Goal: Communication & Community: Answer question/provide support

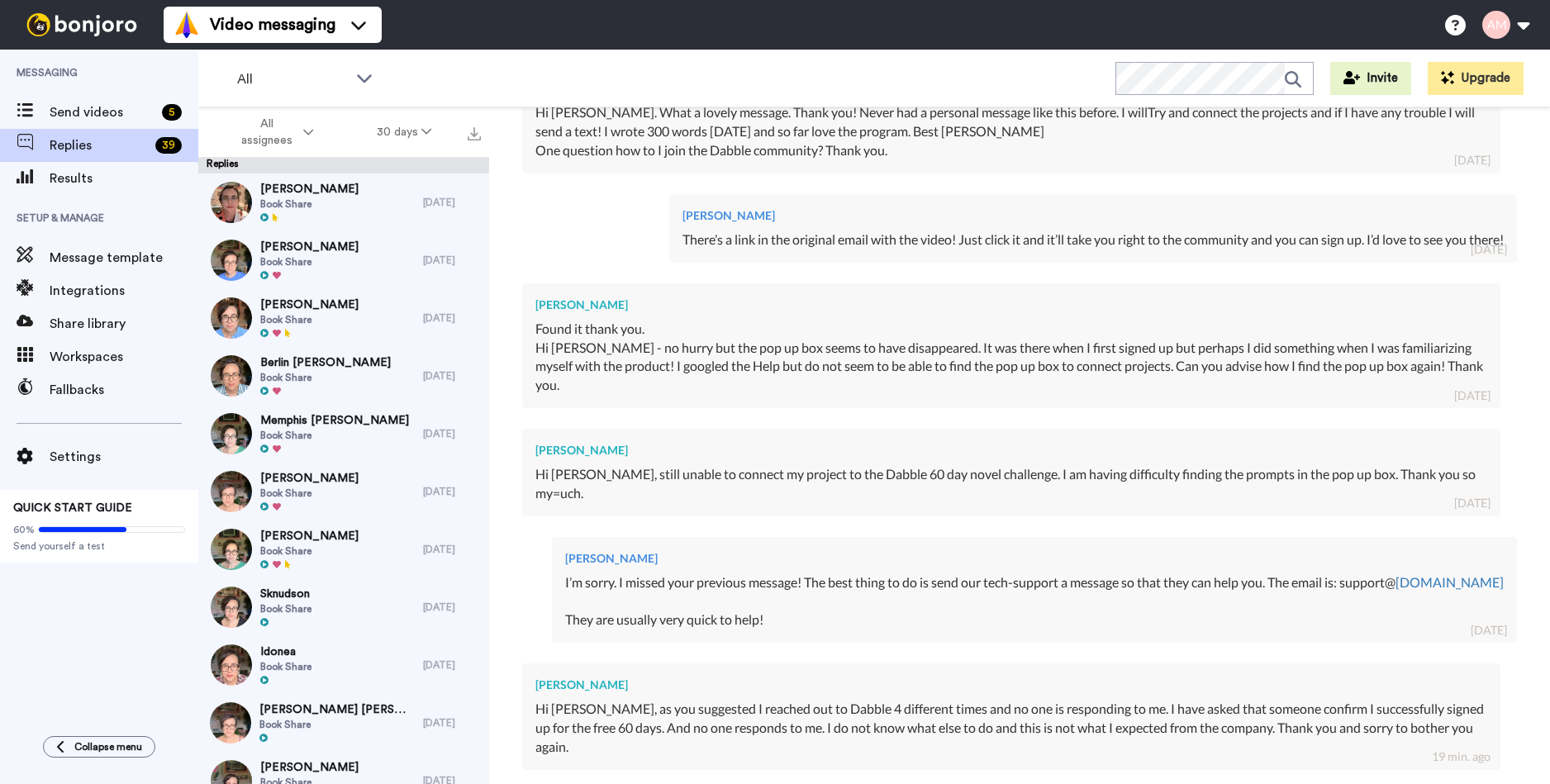
type textarea "x"
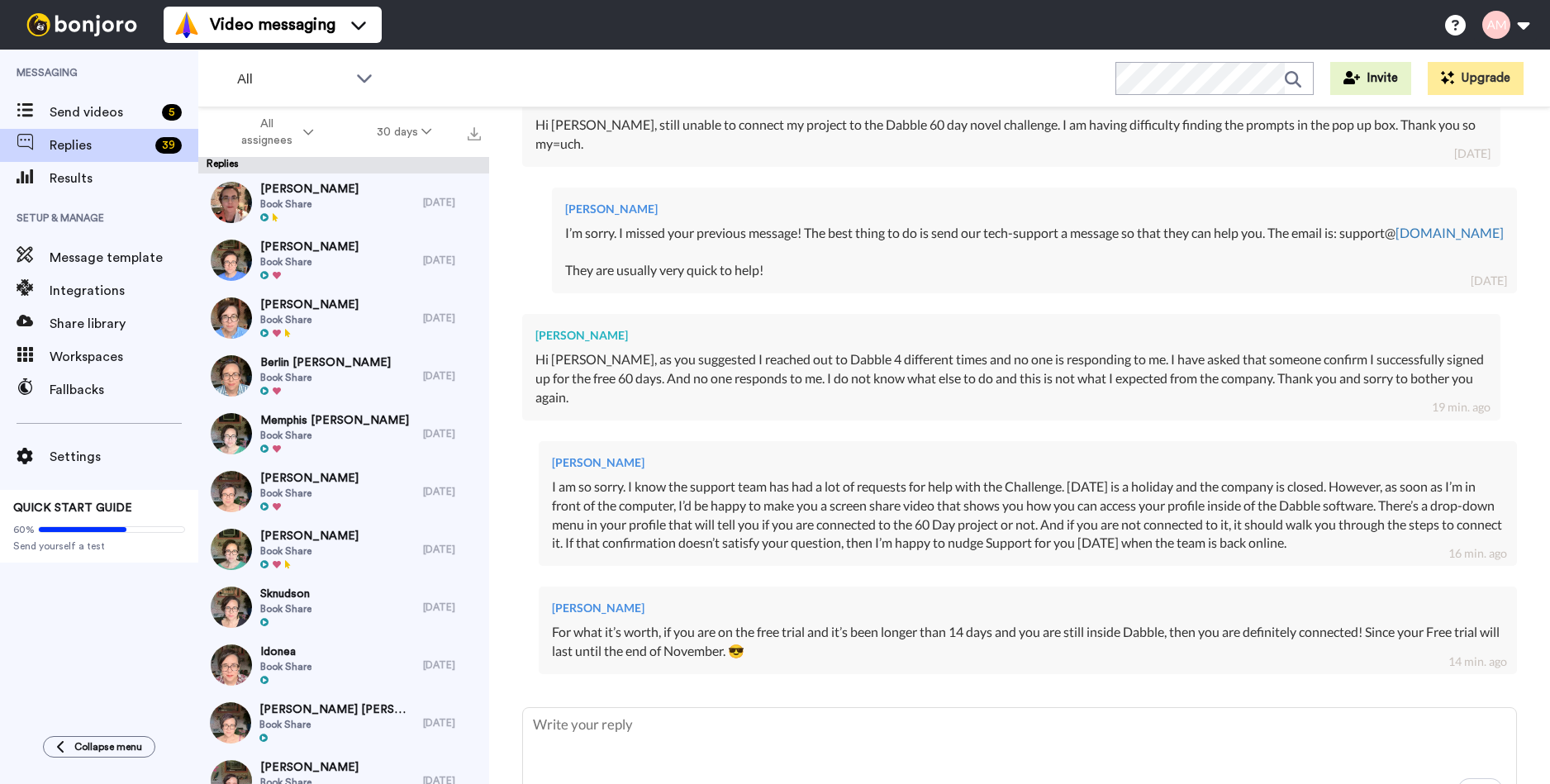
scroll to position [862, 0]
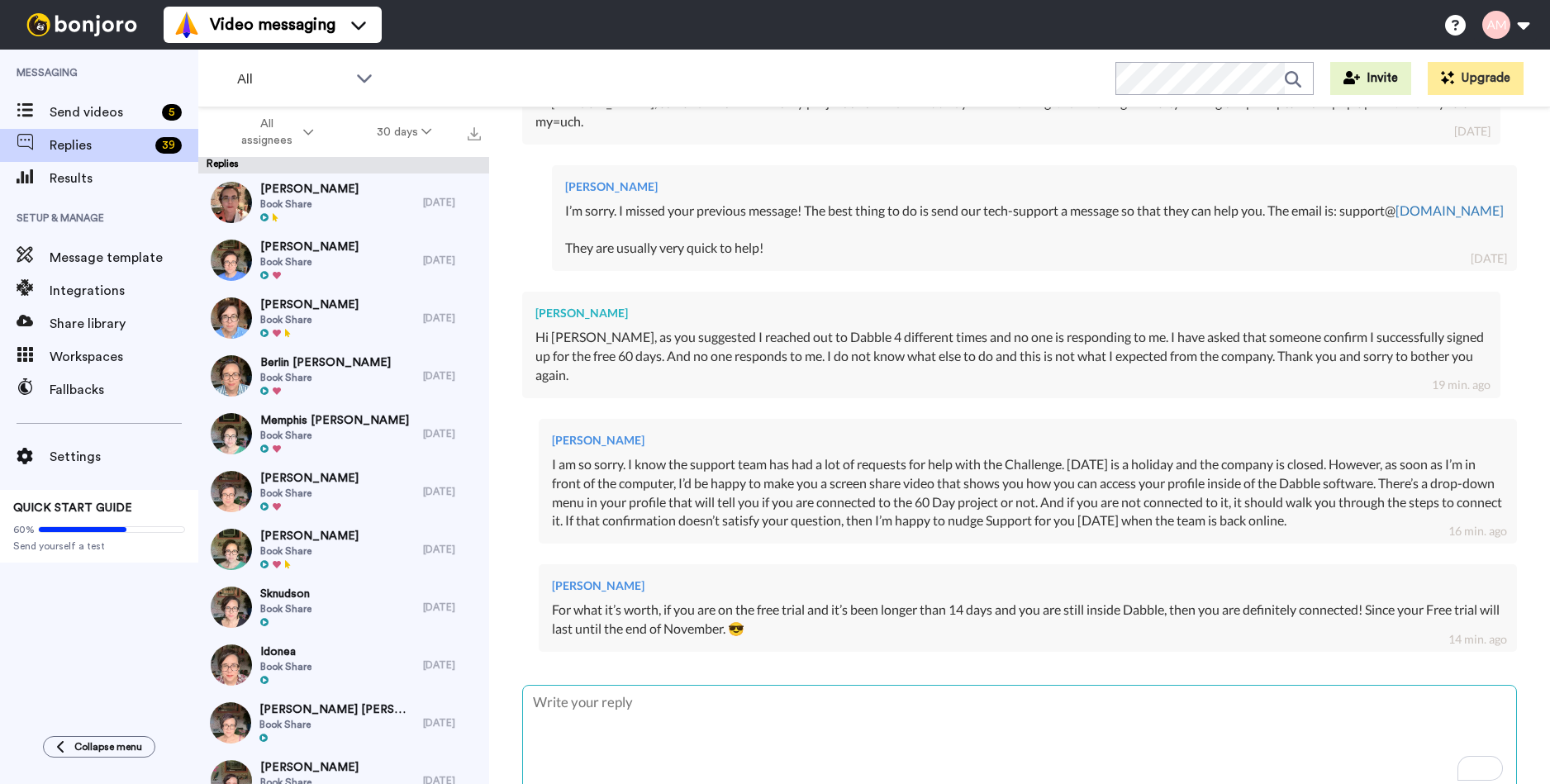
click at [560, 686] on textarea "To enrich screen reader interactions, please activate Accessibility in Grammarl…" at bounding box center [1019, 739] width 993 height 106
type textarea "H"
type textarea "x"
type textarea "He"
type textarea "x"
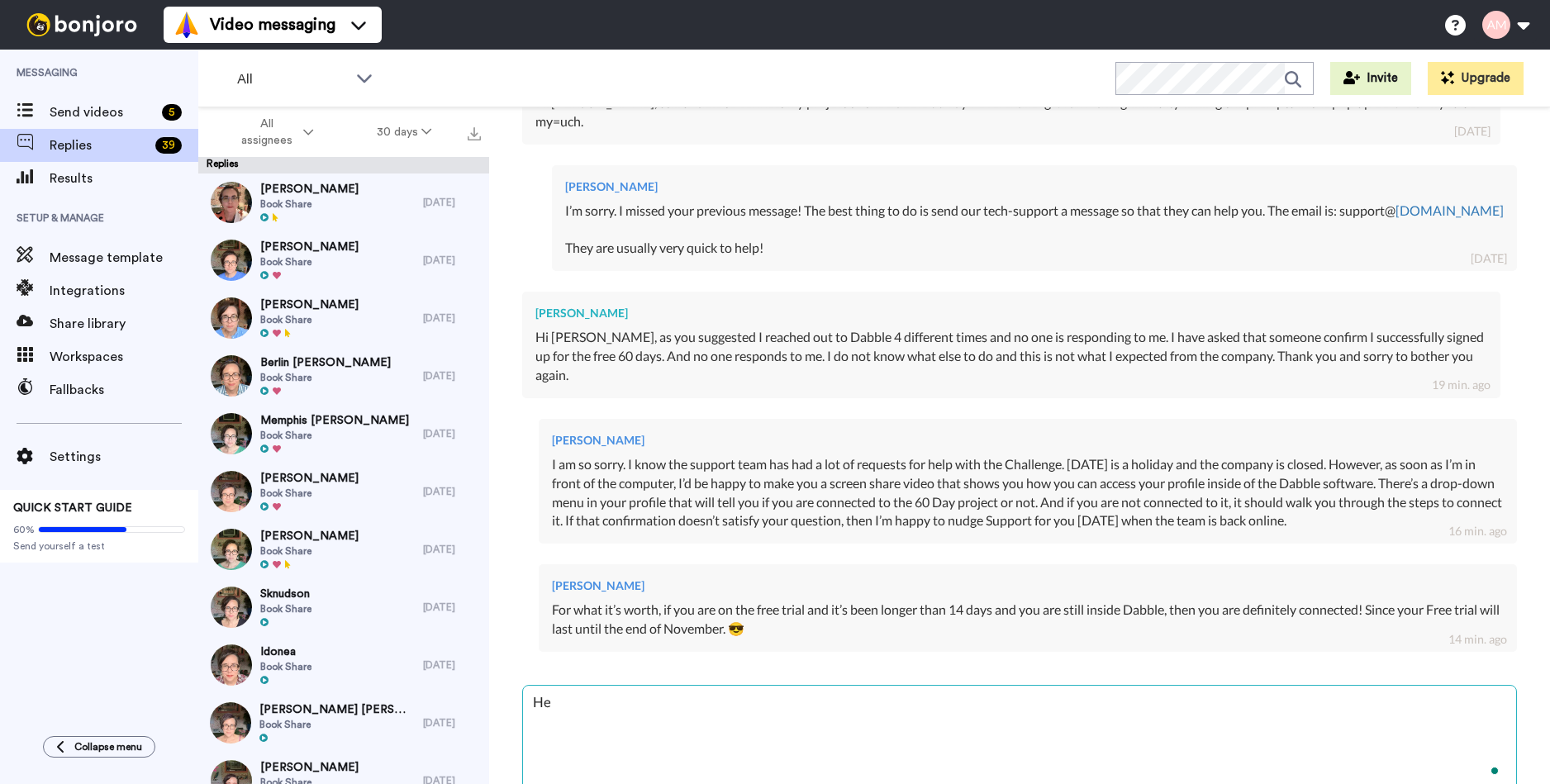
type textarea "Her"
type textarea "x"
type textarea "Here"
type textarea "x"
type textarea "Here"
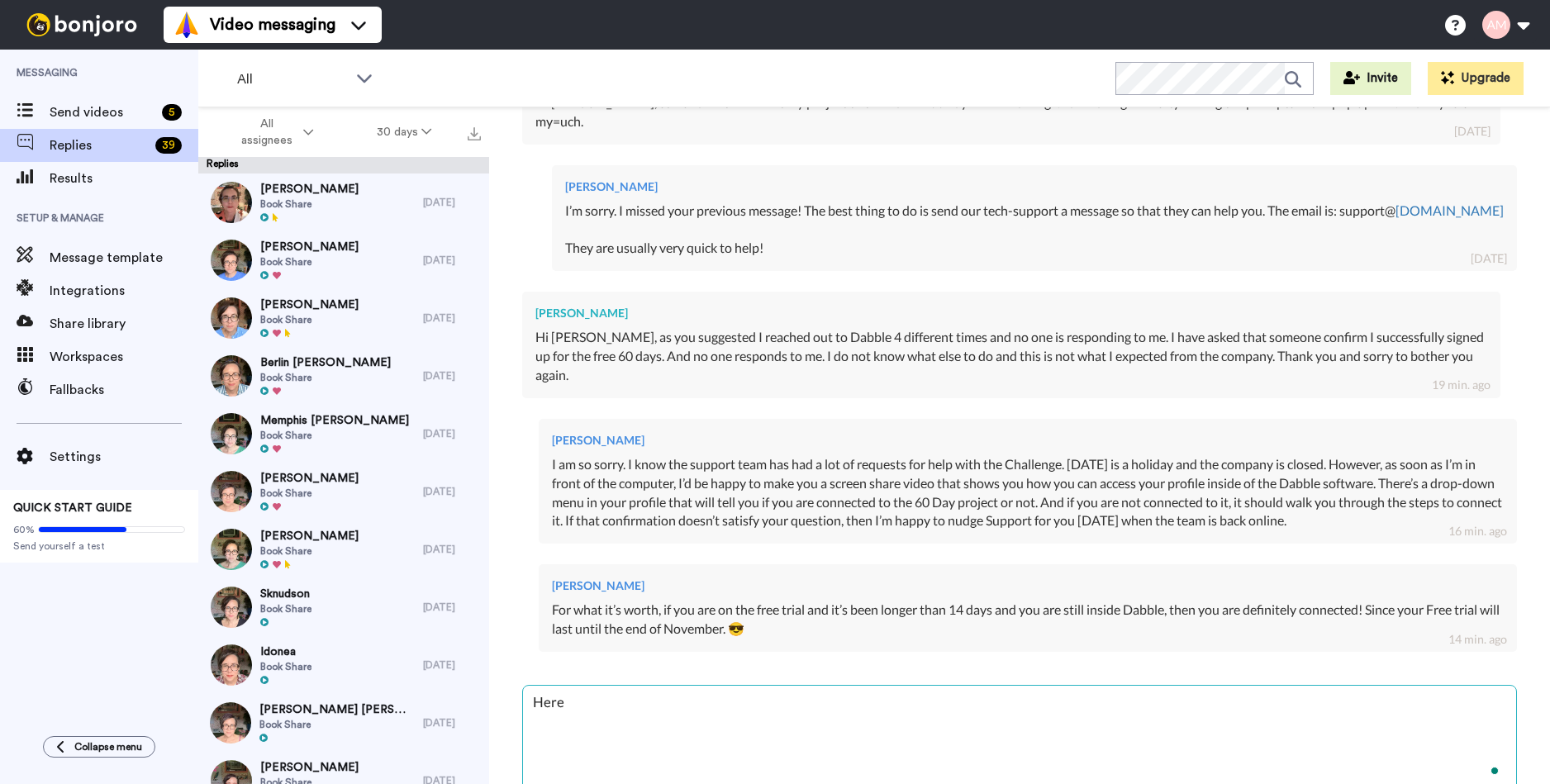
type textarea "x"
type textarea "Here i"
type textarea "x"
type textarea "Here is"
type textarea "x"
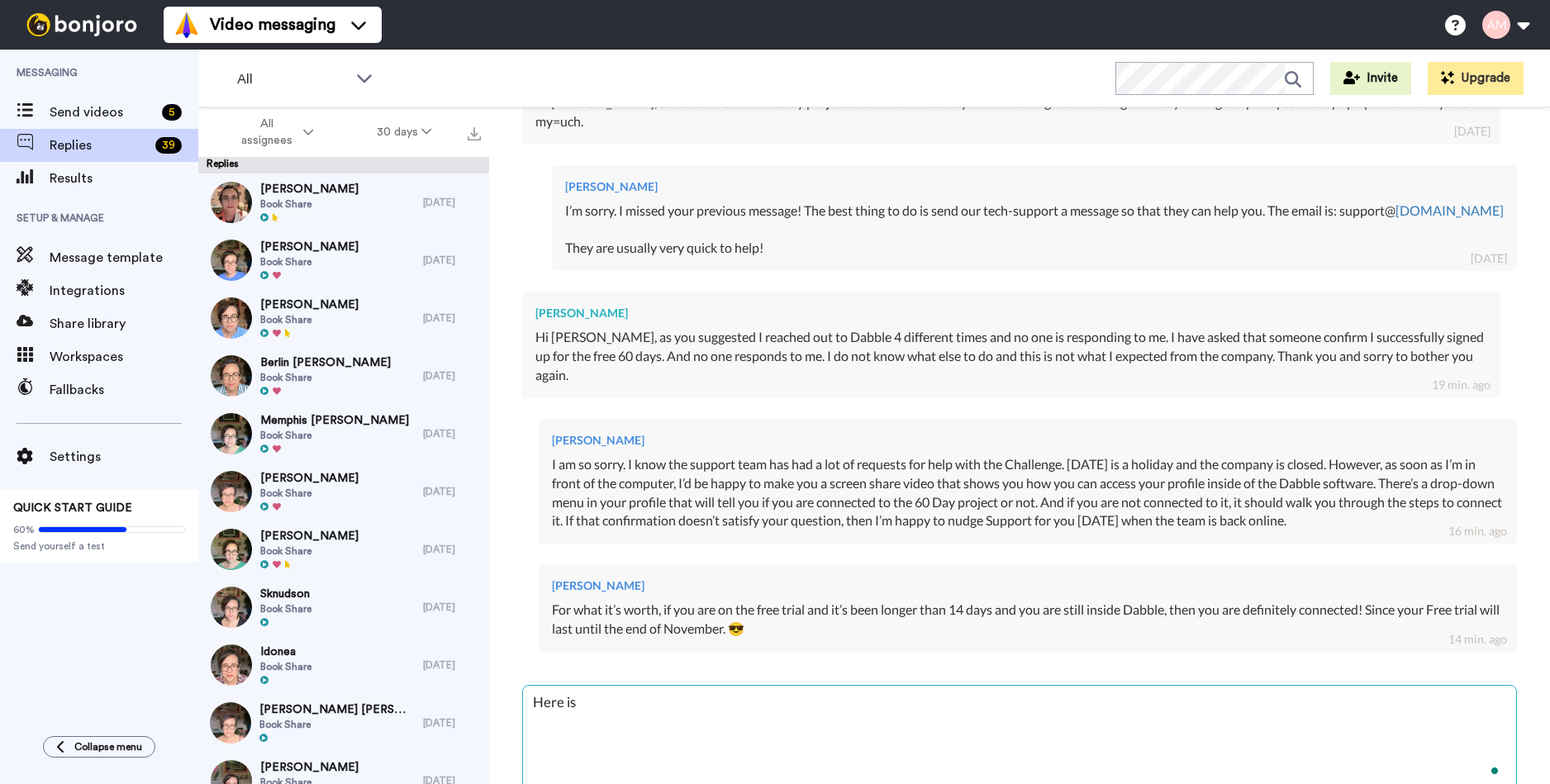
type textarea "Here is"
type textarea "x"
type textarea "Here is a"
type textarea "x"
type textarea "Here is a"
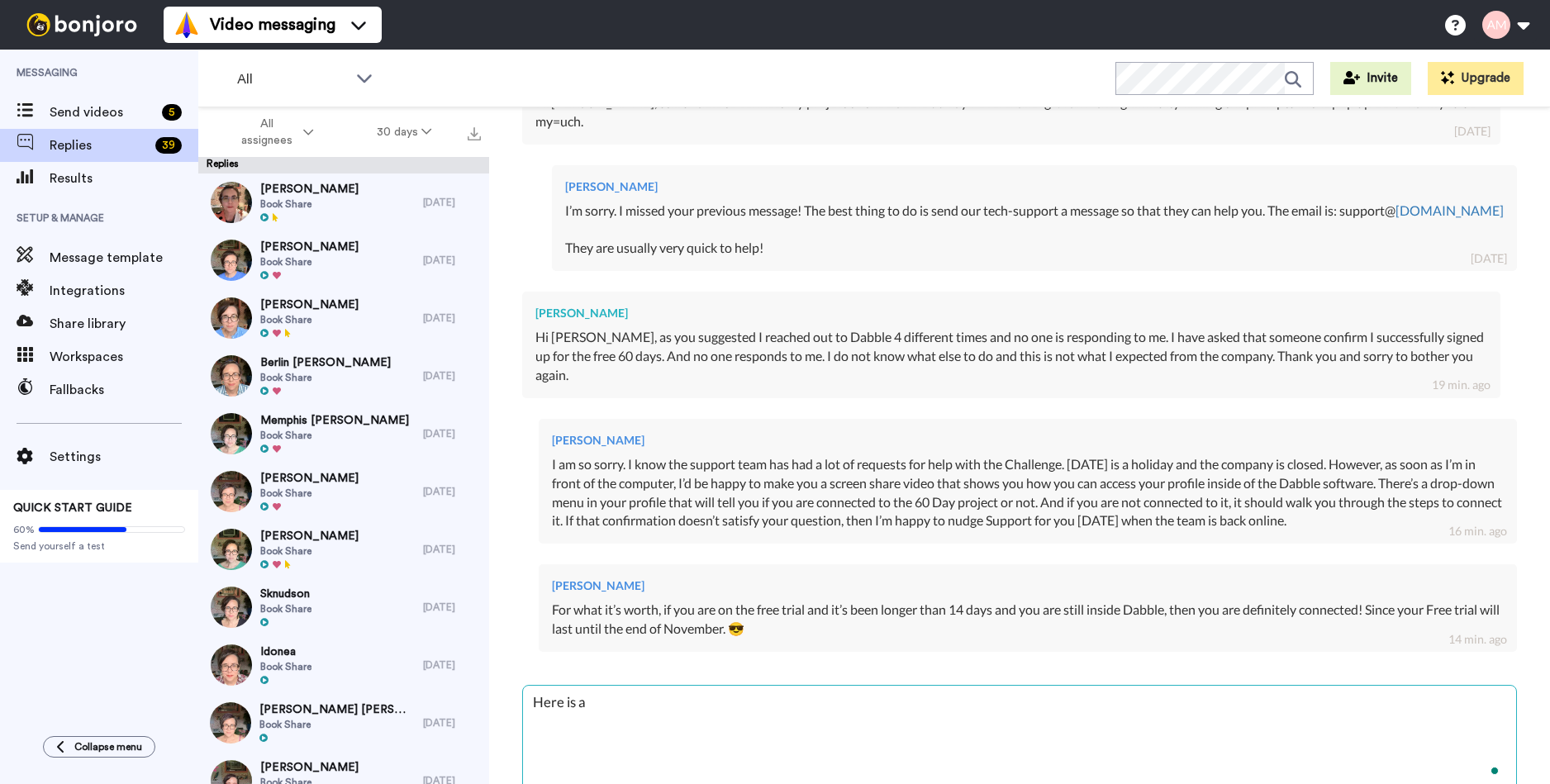
type textarea "x"
type textarea "Here is a s"
type textarea "x"
type textarea "Here is a sc"
type textarea "x"
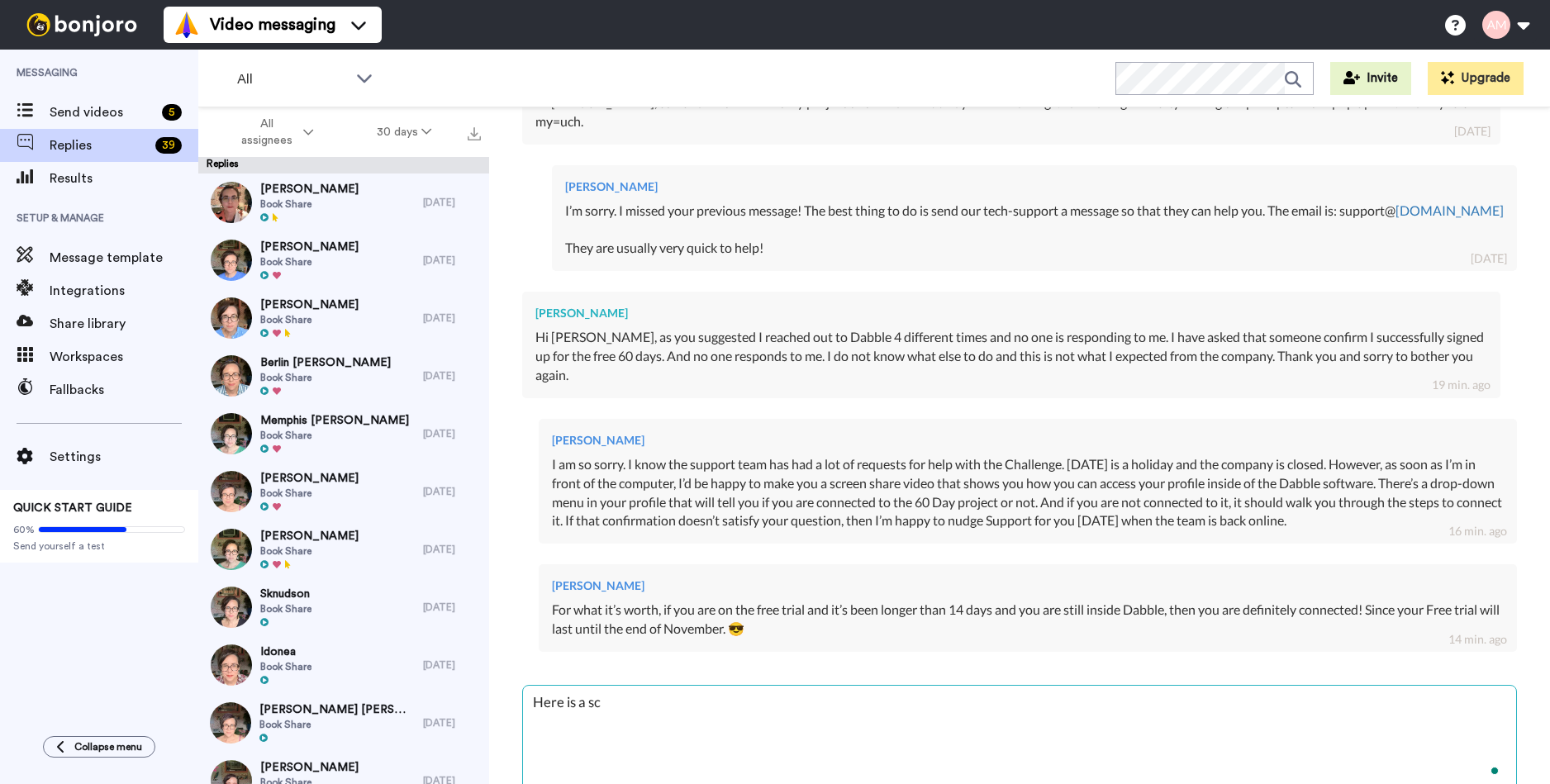
type textarea "Here is a scr"
type textarea "x"
type textarea "Here is a scre"
type textarea "x"
type textarea "Here is a scree"
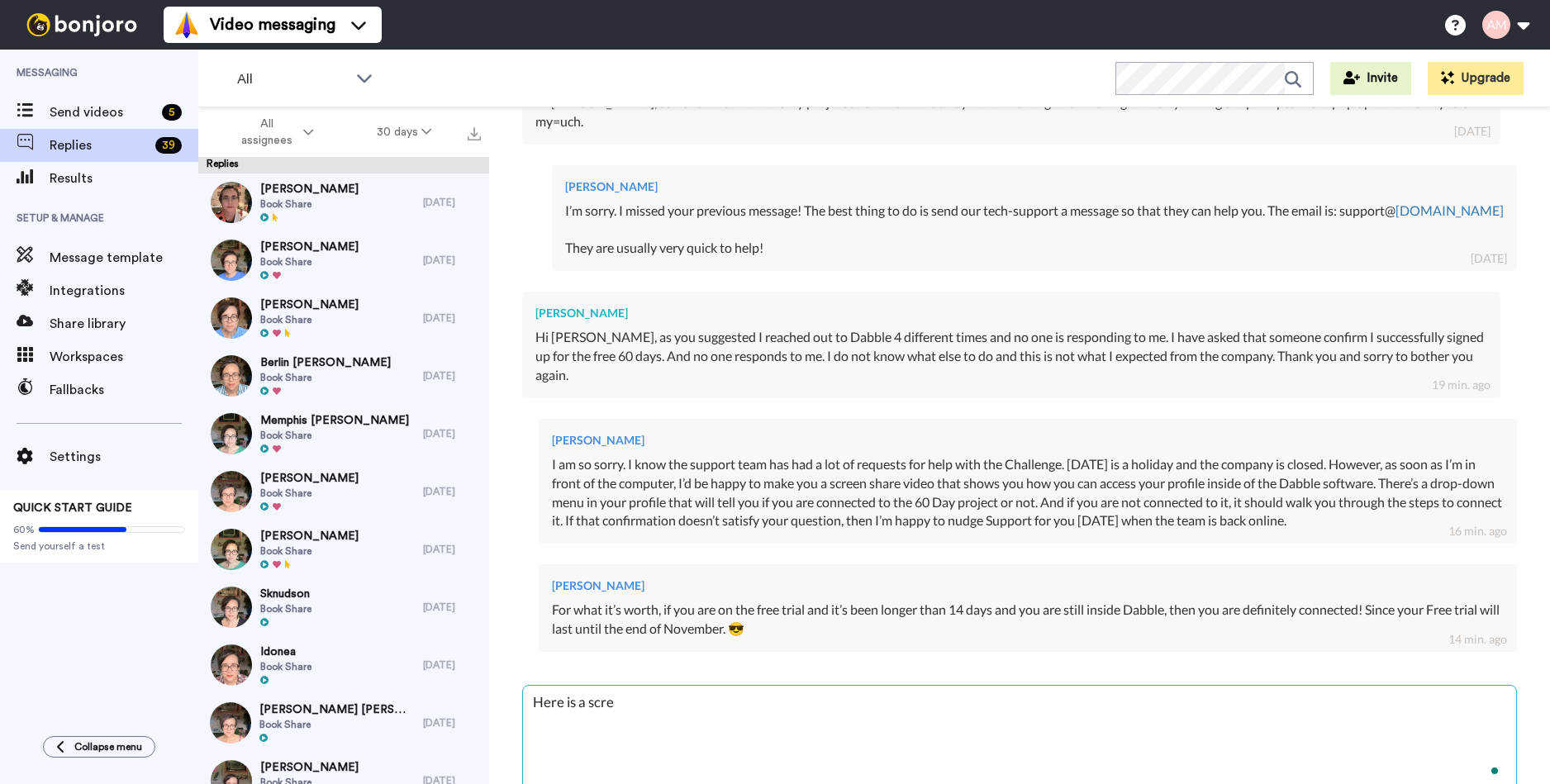
type textarea "x"
type textarea "Here is a screeb"
type textarea "x"
type textarea "Here is a screeb"
type textarea "x"
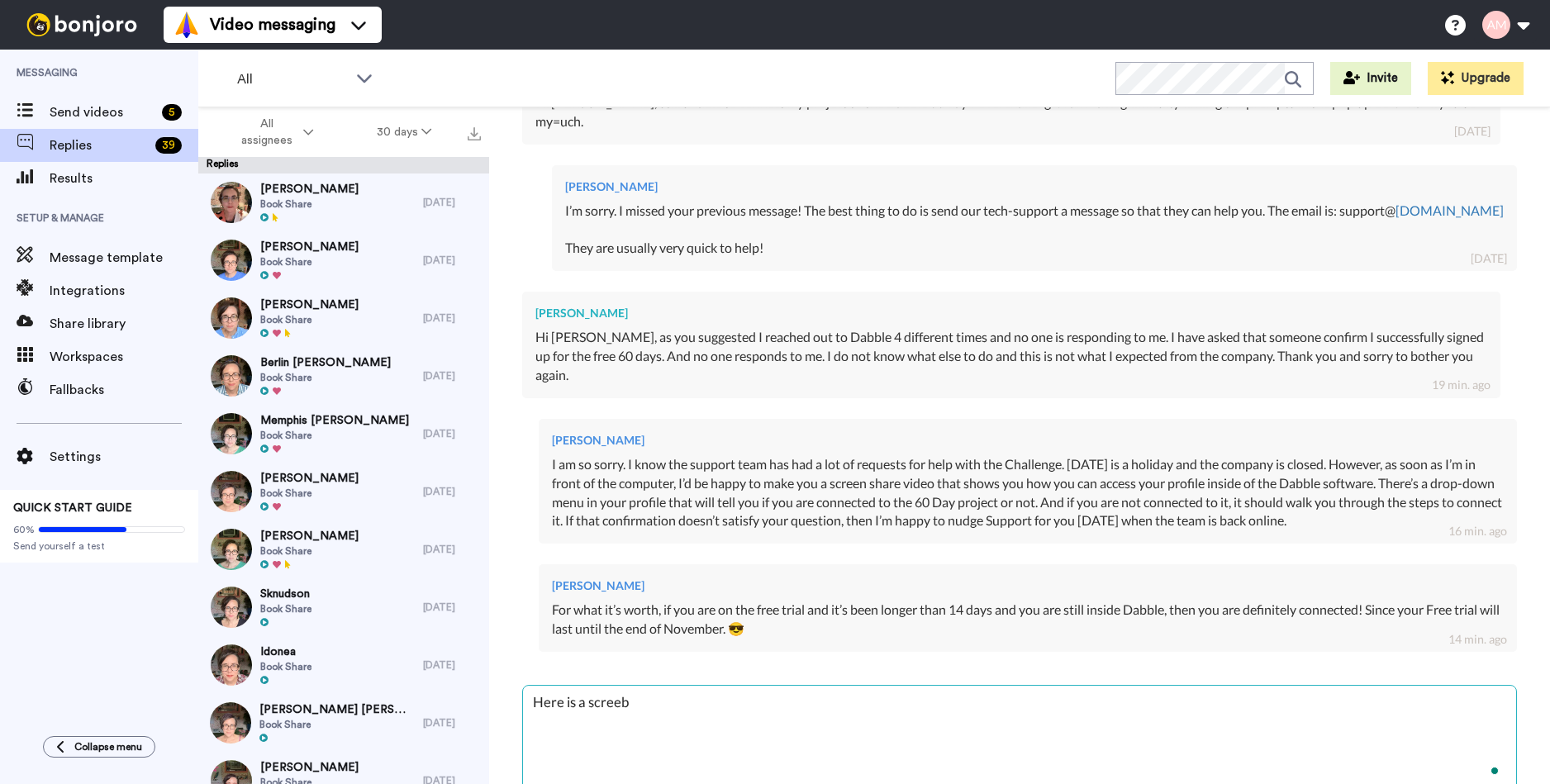
type textarea "Here is a screeb"
type textarea "x"
type textarea "Here is a scree"
type textarea "x"
type textarea "Here is a screen"
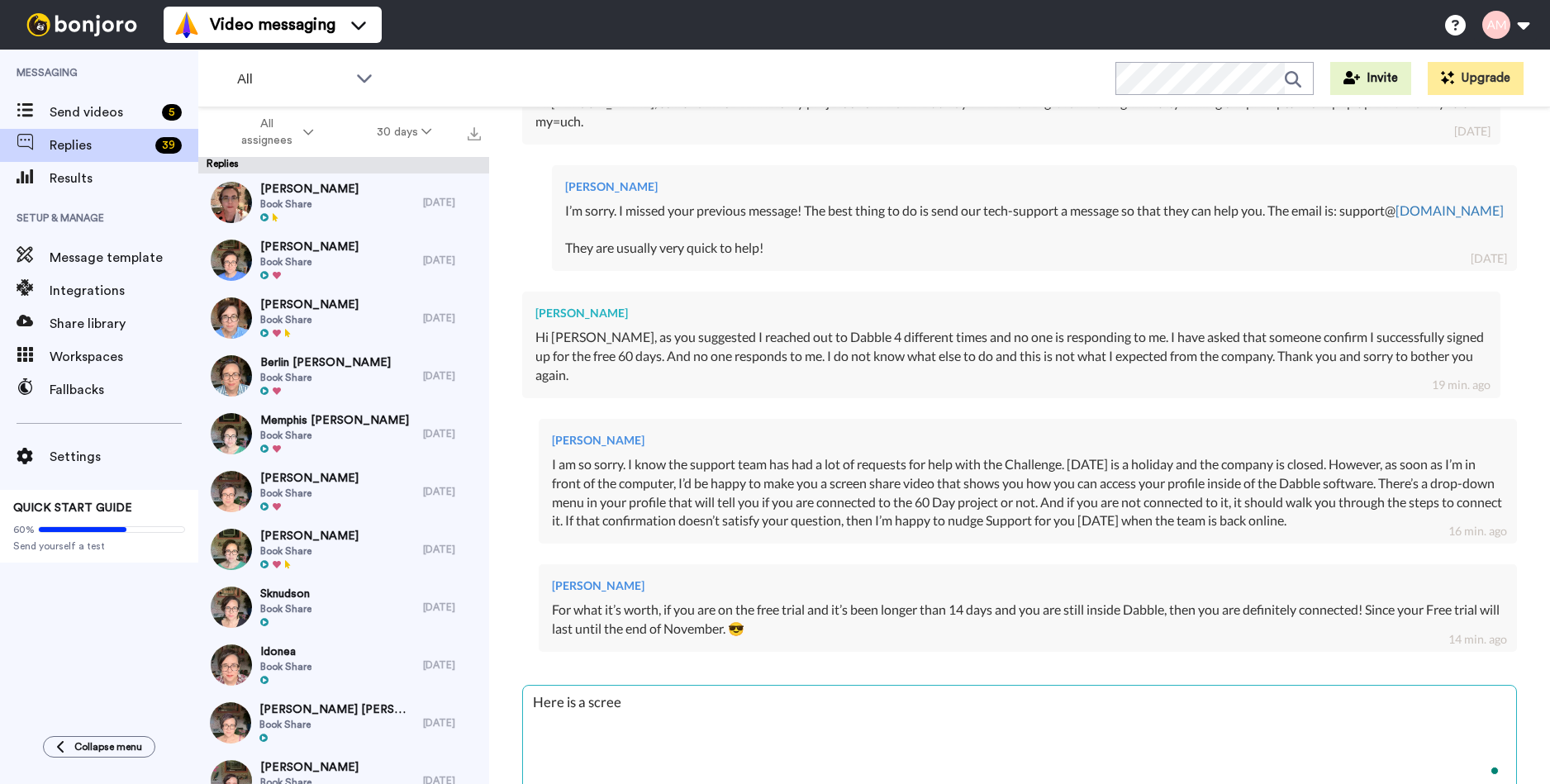
type textarea "x"
type textarea "Here is a screen"
type textarea "x"
type textarea "Here is a screen r"
type textarea "x"
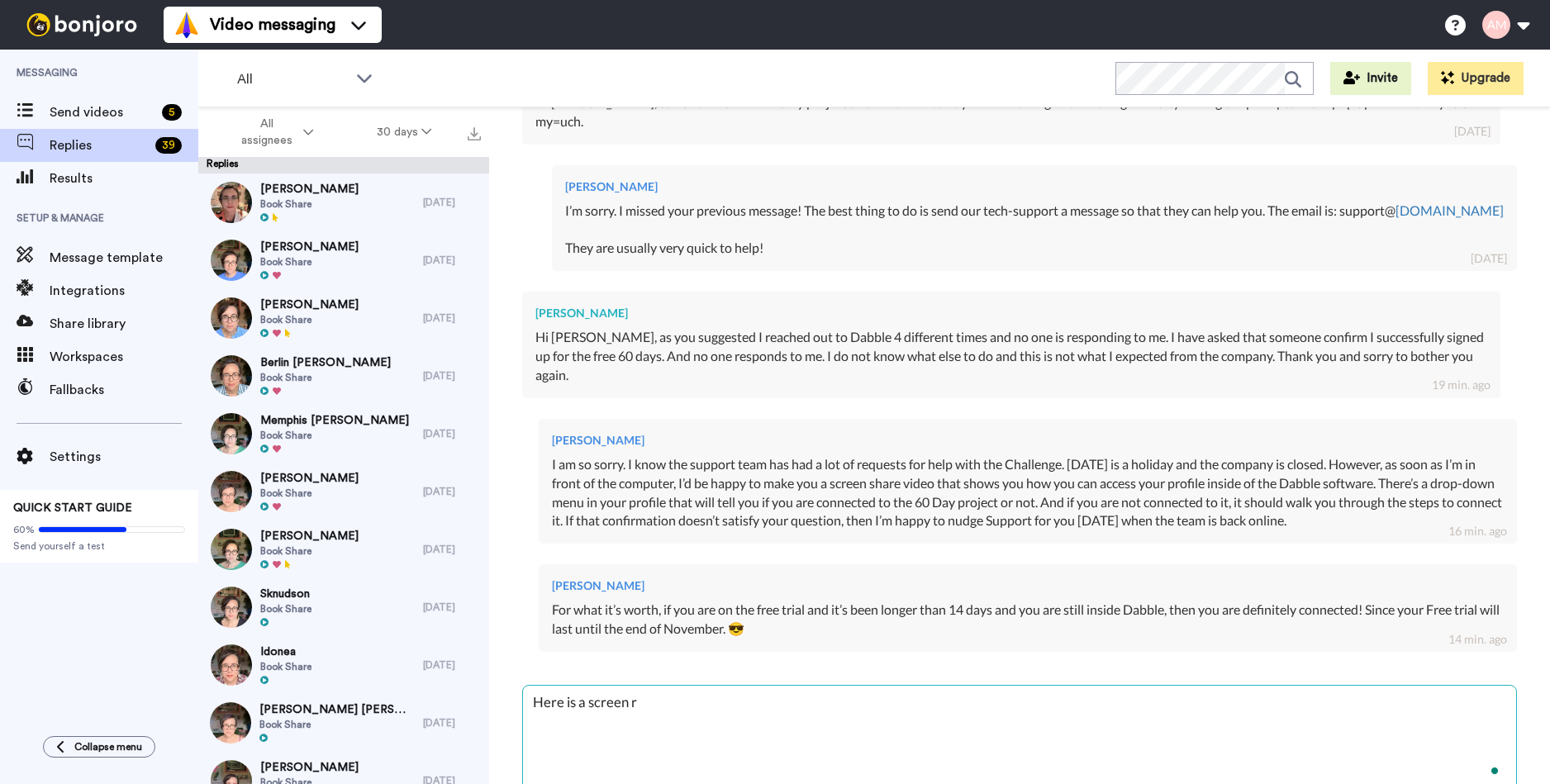
type textarea "Here is a screen re"
type textarea "x"
type textarea "Here is a screen rec"
type textarea "x"
type textarea "Here is a screen reco"
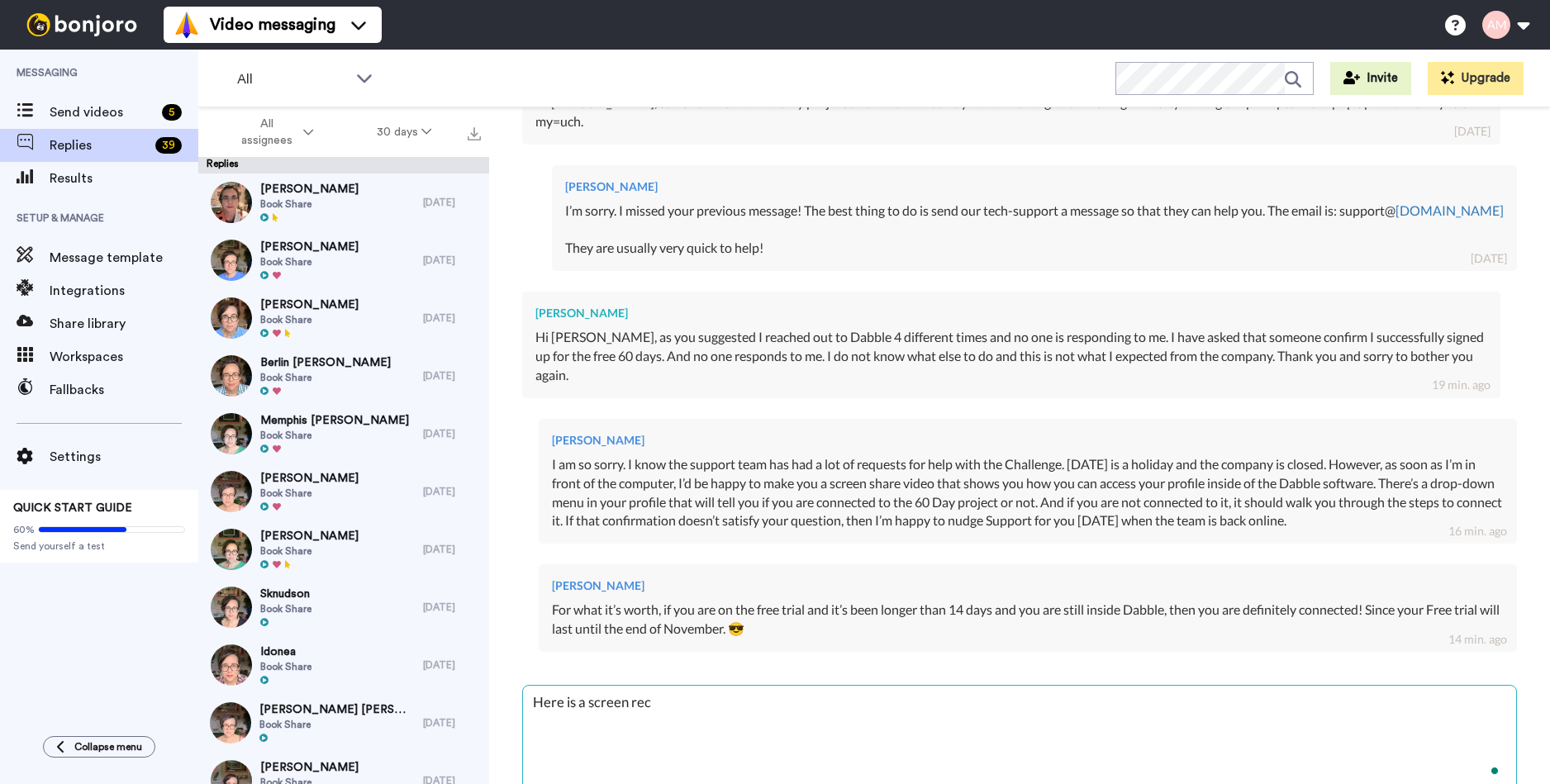
type textarea "x"
type textarea "Here is a screen recor"
type textarea "x"
type textarea "Here is a screen record"
type textarea "x"
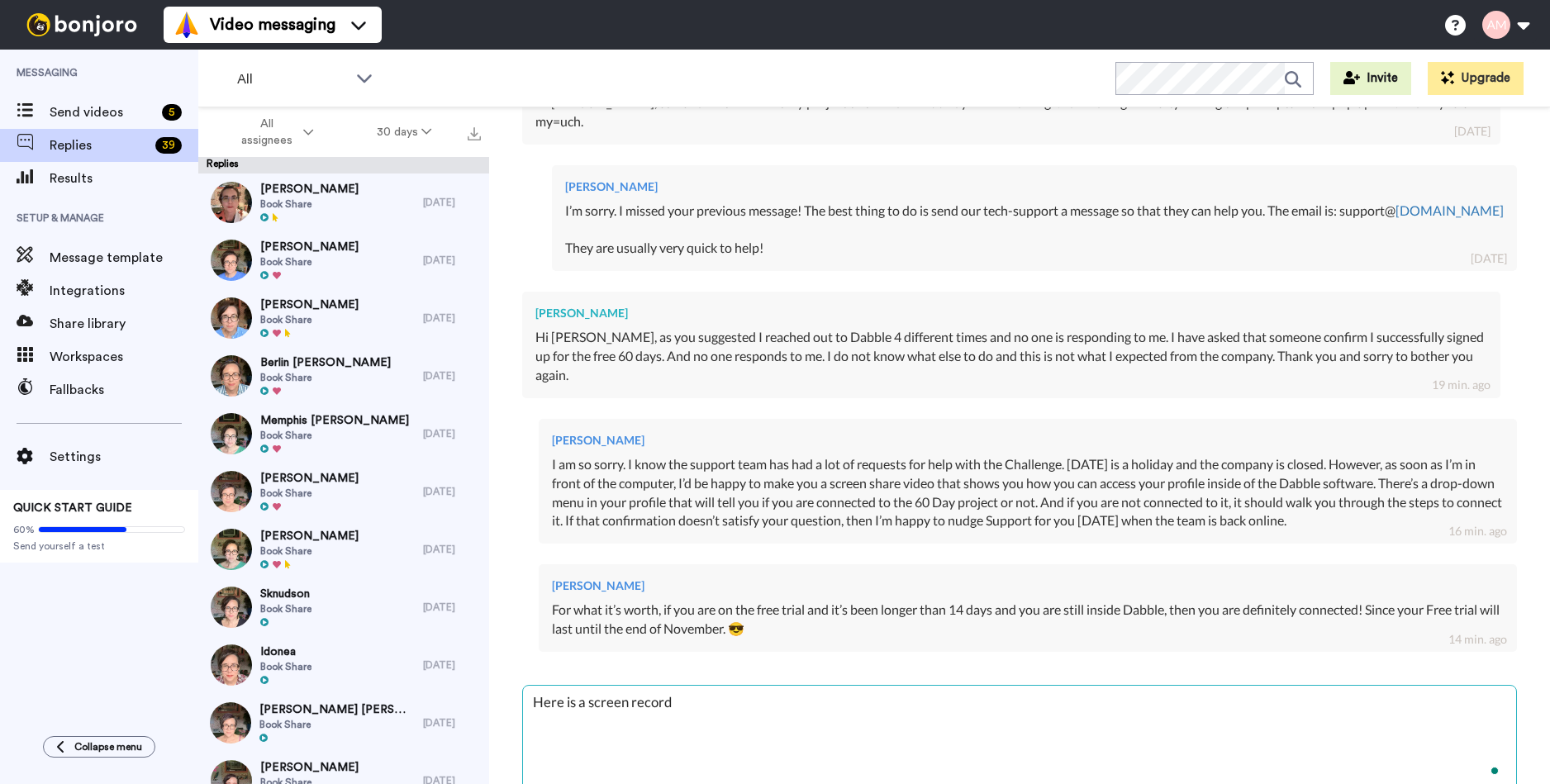
type textarea "Here is a screen recordi"
type textarea "x"
type textarea "Here is a screen recordin"
type textarea "x"
type textarea "Here is a screen recording"
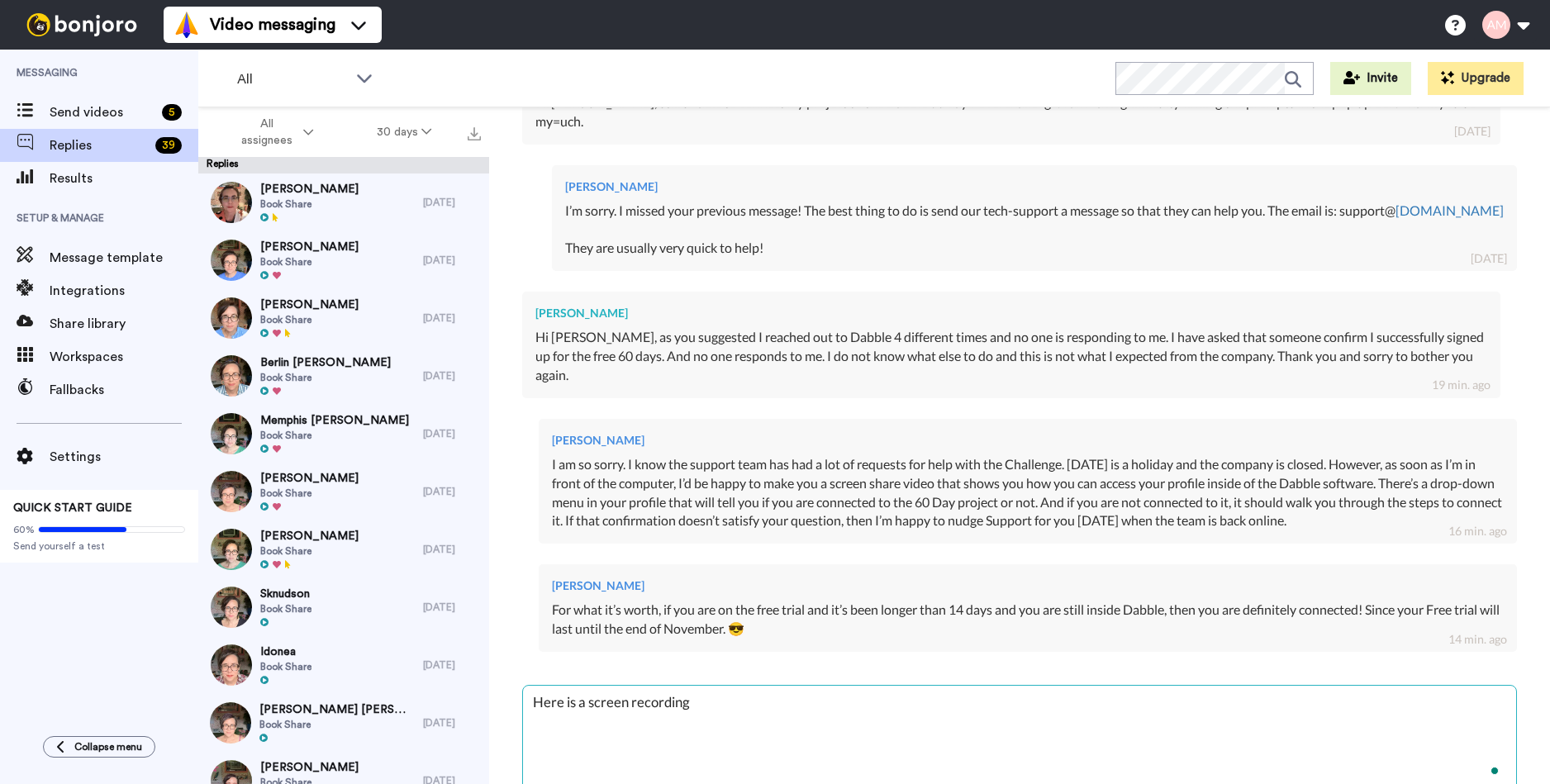
type textarea "x"
type textarea "Here is a screen recording"
type textarea "x"
type textarea "Here is a screen recording w"
type textarea "x"
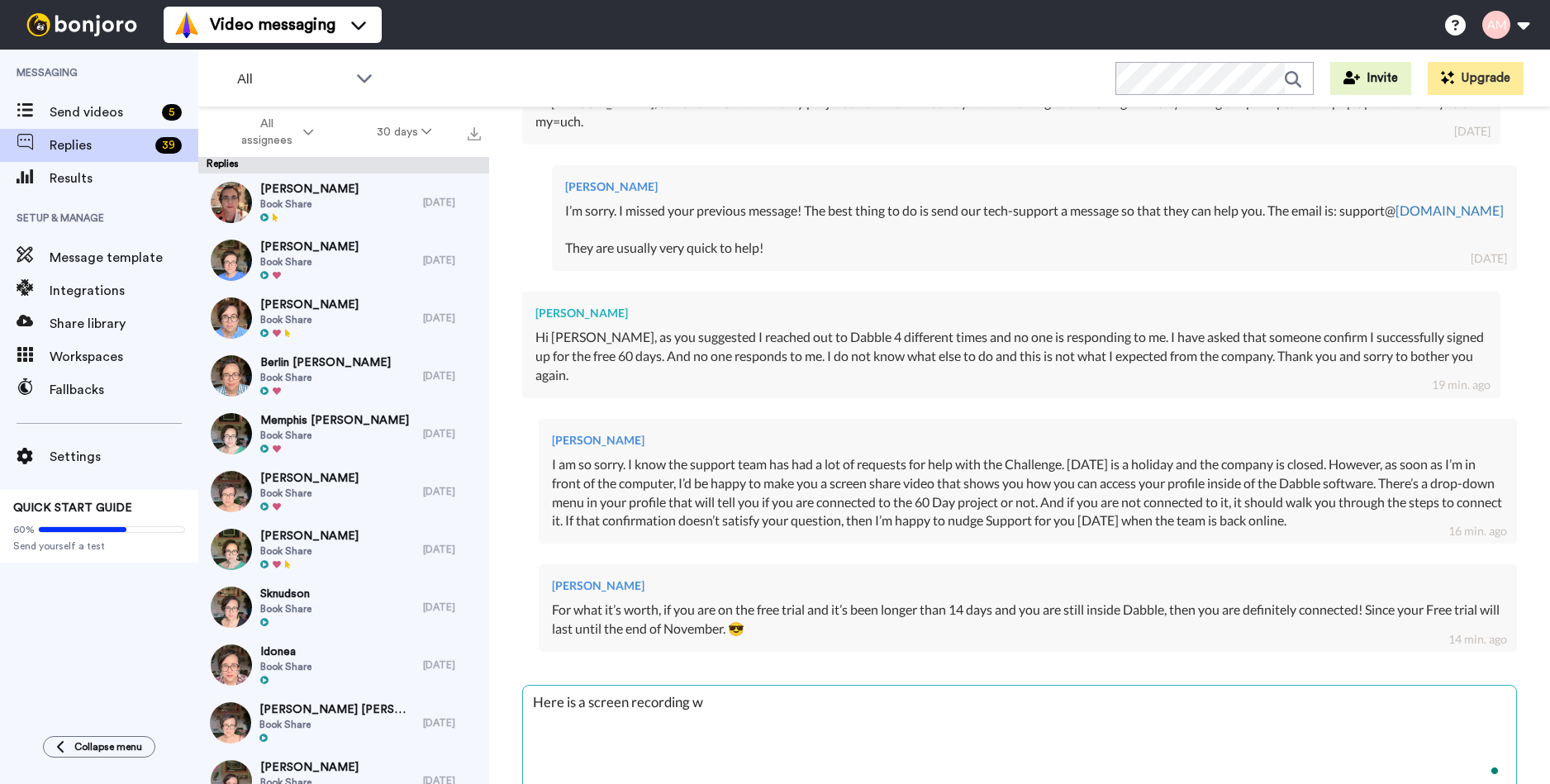
type textarea "Here is a screen recording wh"
type textarea "x"
type textarea "Here is a screen recording whe"
type textarea "x"
type textarea "Here is a screen recording wher"
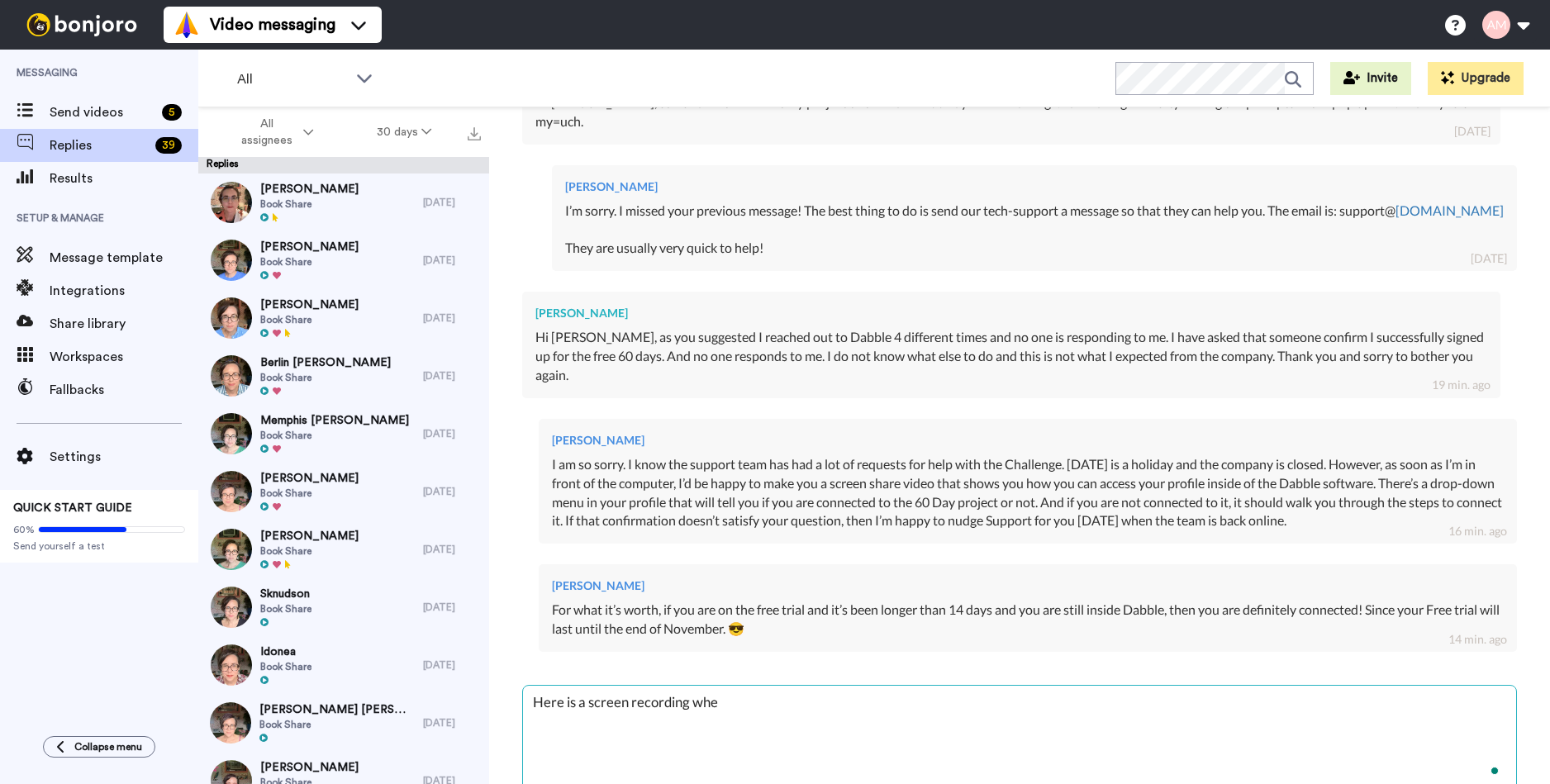
type textarea "x"
type textarea "Here is a screen recording where"
type textarea "x"
type textarea "Here is a screen recording where"
type textarea "x"
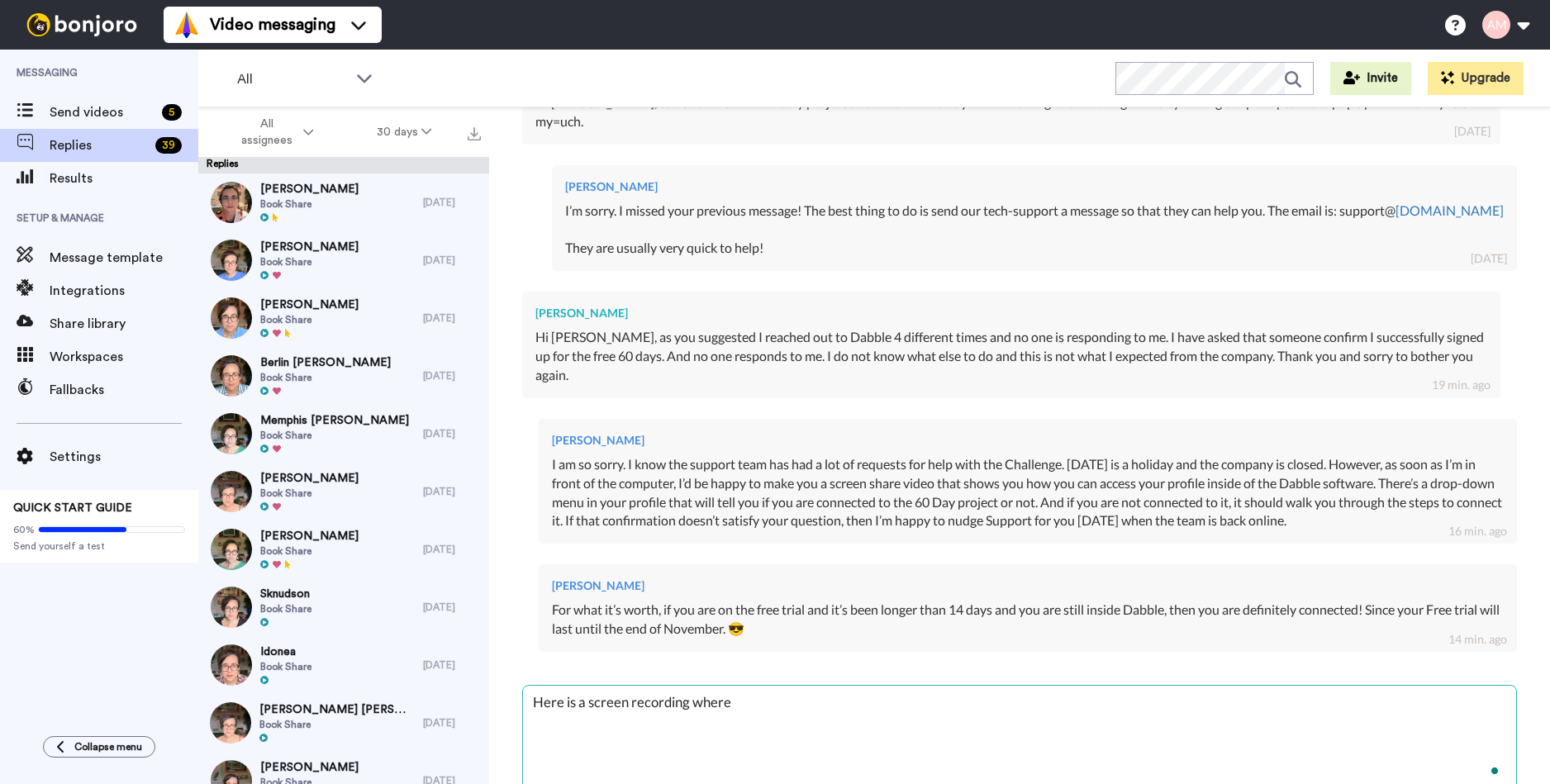
type textarea "Here is a screen recording where I"
type textarea "x"
type textarea "Here is a screen recording where I"
type textarea "x"
type textarea "Here is a screen recording where I s"
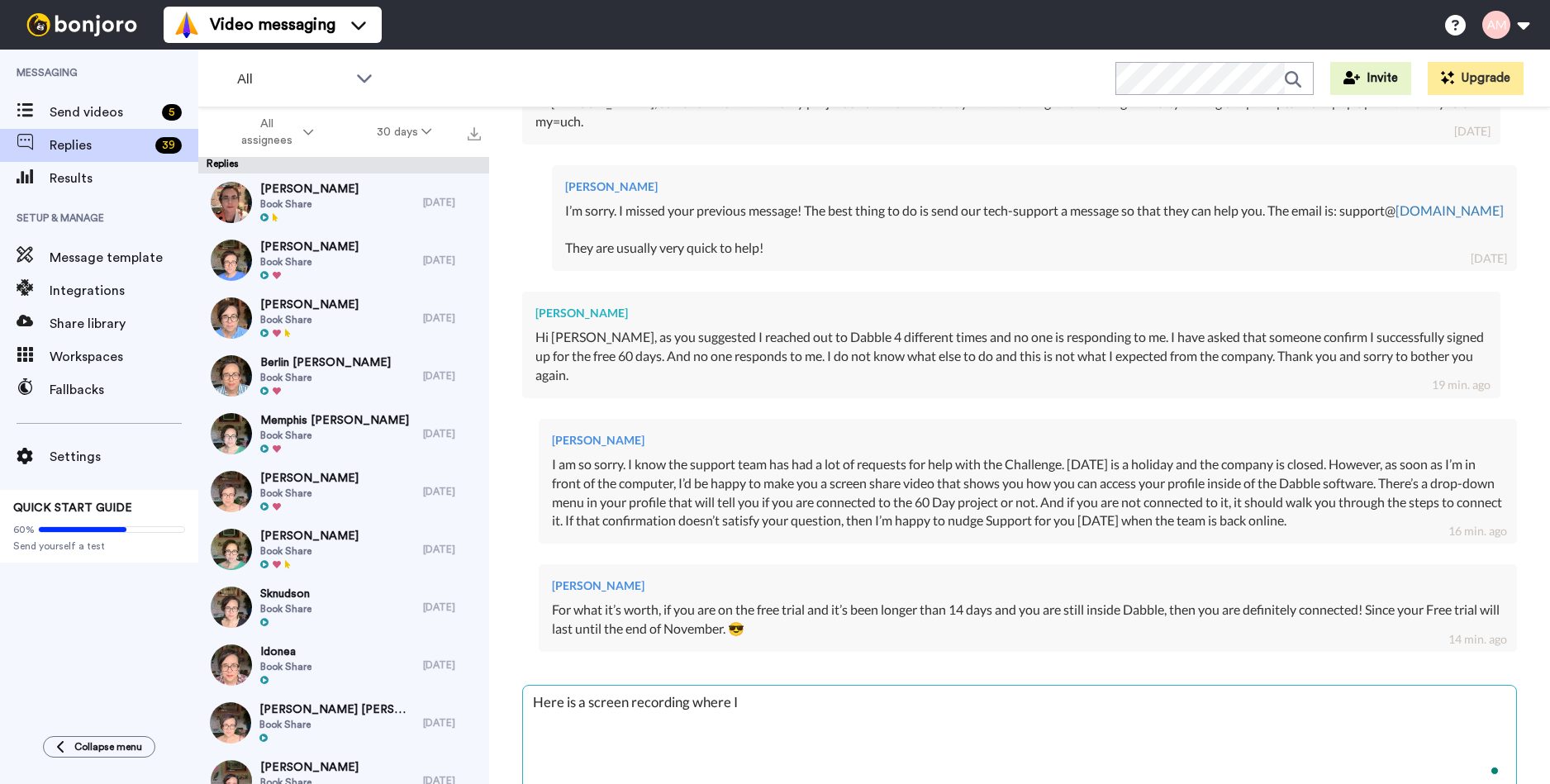
type textarea "x"
type textarea "Here is a screen recording where I sh"
type textarea "x"
type textarea "Here is a screen recording where I sho"
type textarea "x"
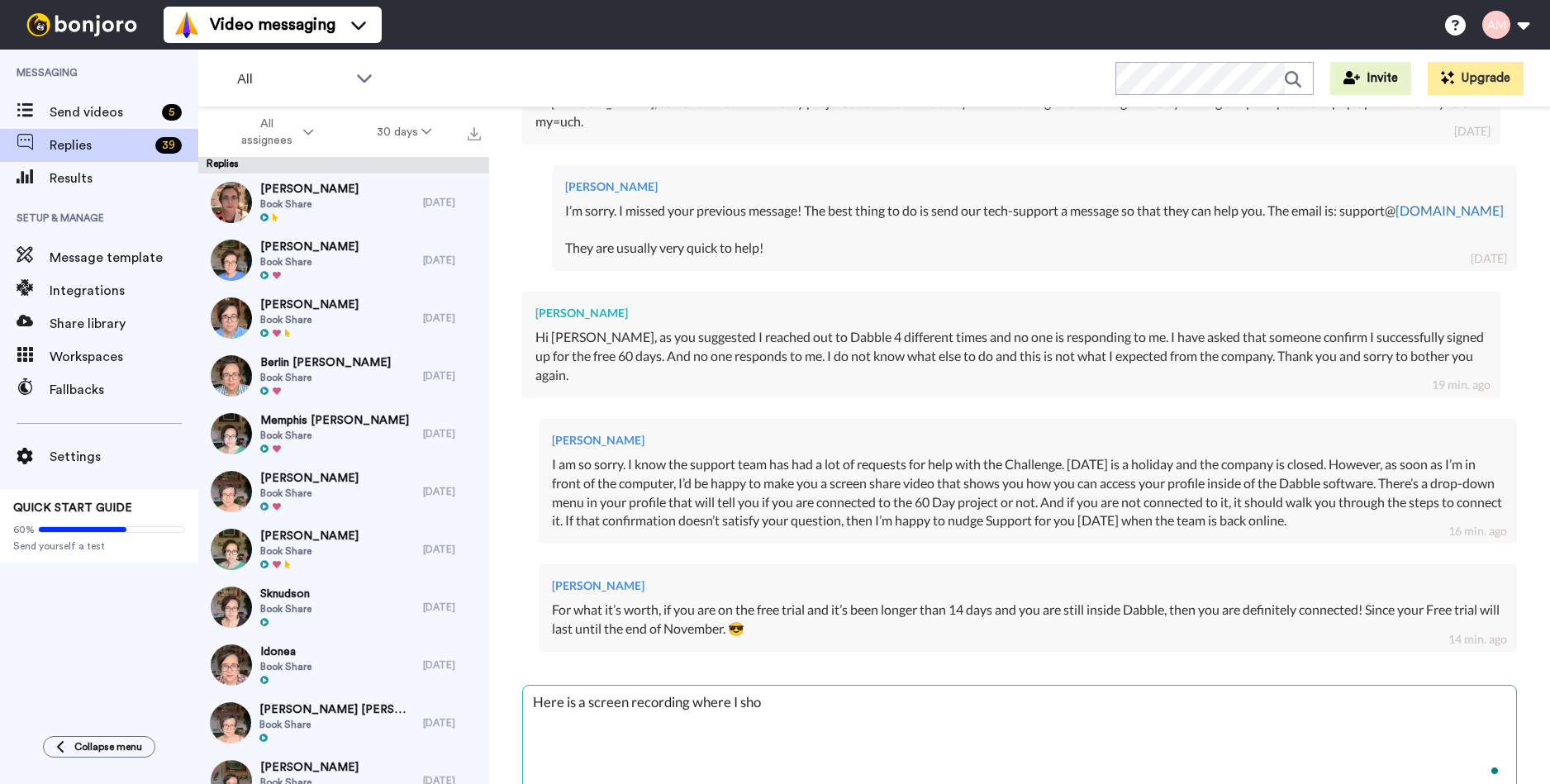
type textarea "Here is a screen recording where I show"
type textarea "x"
type textarea "Here is a screen recording where I show"
type textarea "x"
type textarea "Here is a screen recording where I show y"
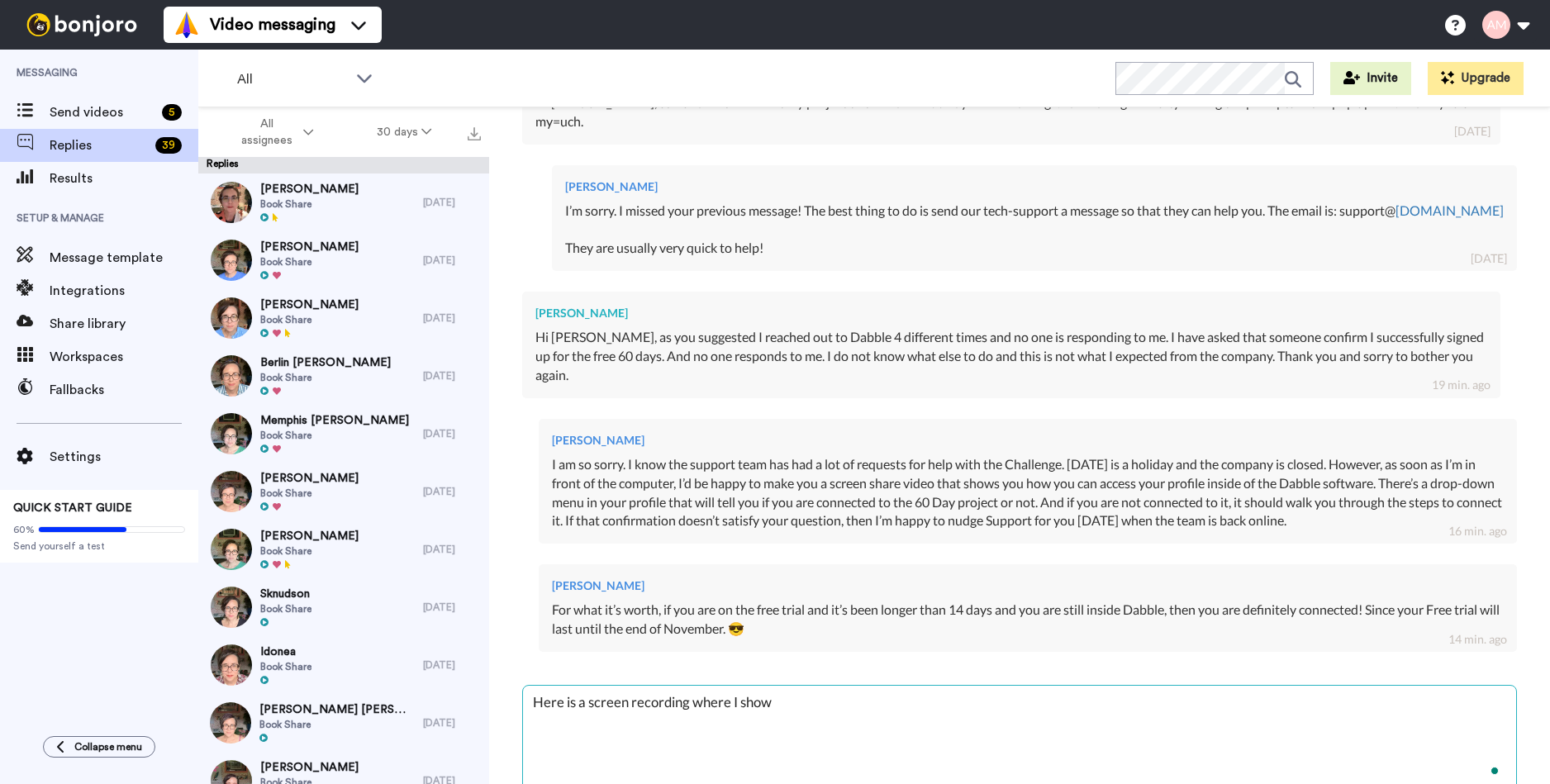
type textarea "x"
type textarea "Here is a screen recording where I show yo"
type textarea "x"
type textarea "Here is a screen recording where I show you"
type textarea "x"
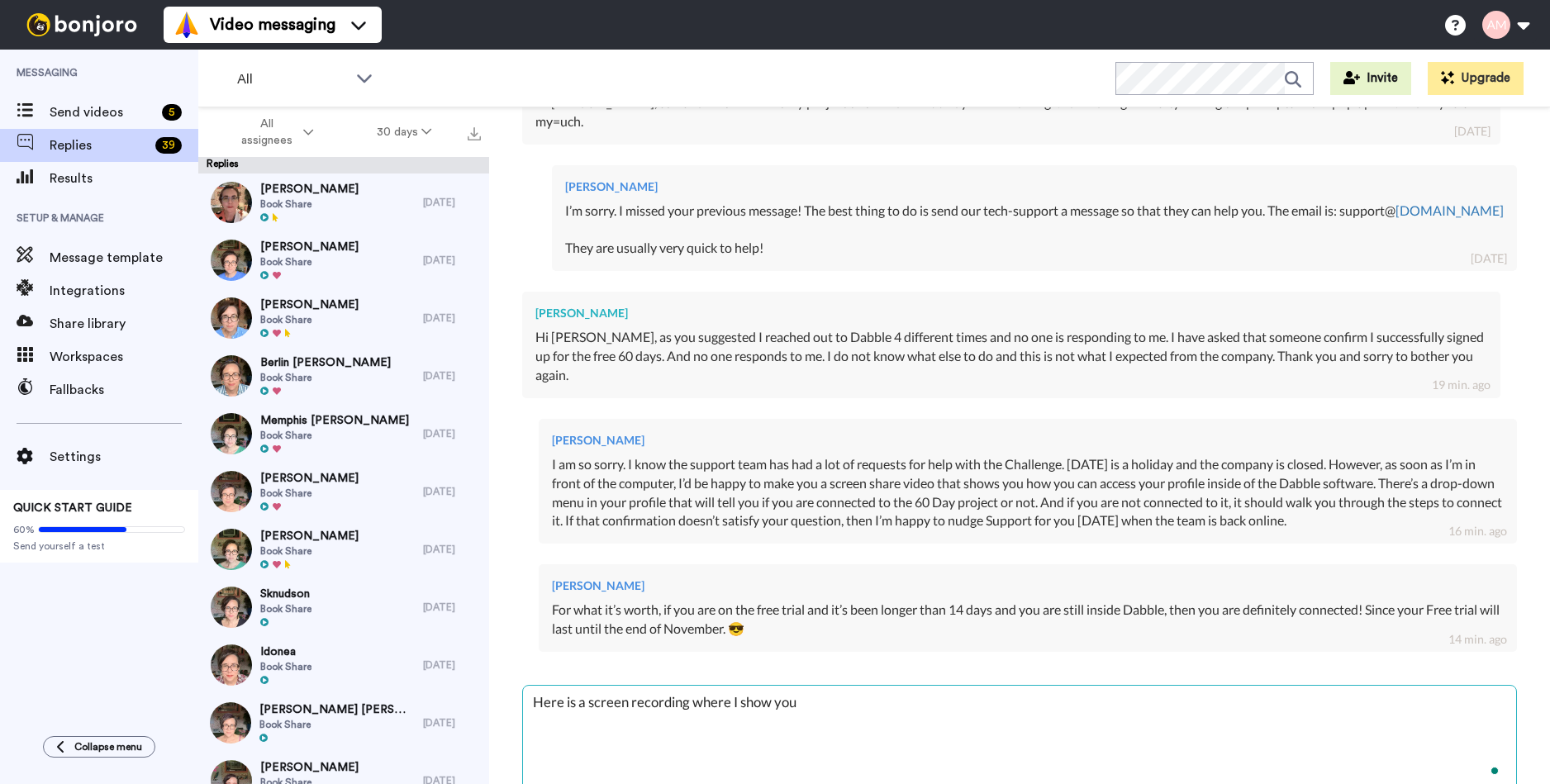
type textarea "Here is a screen recording where I show you"
type textarea "x"
type textarea "Here is a screen recording where I show you h"
type textarea "x"
type textarea "Here is a screen recording where I show you ho"
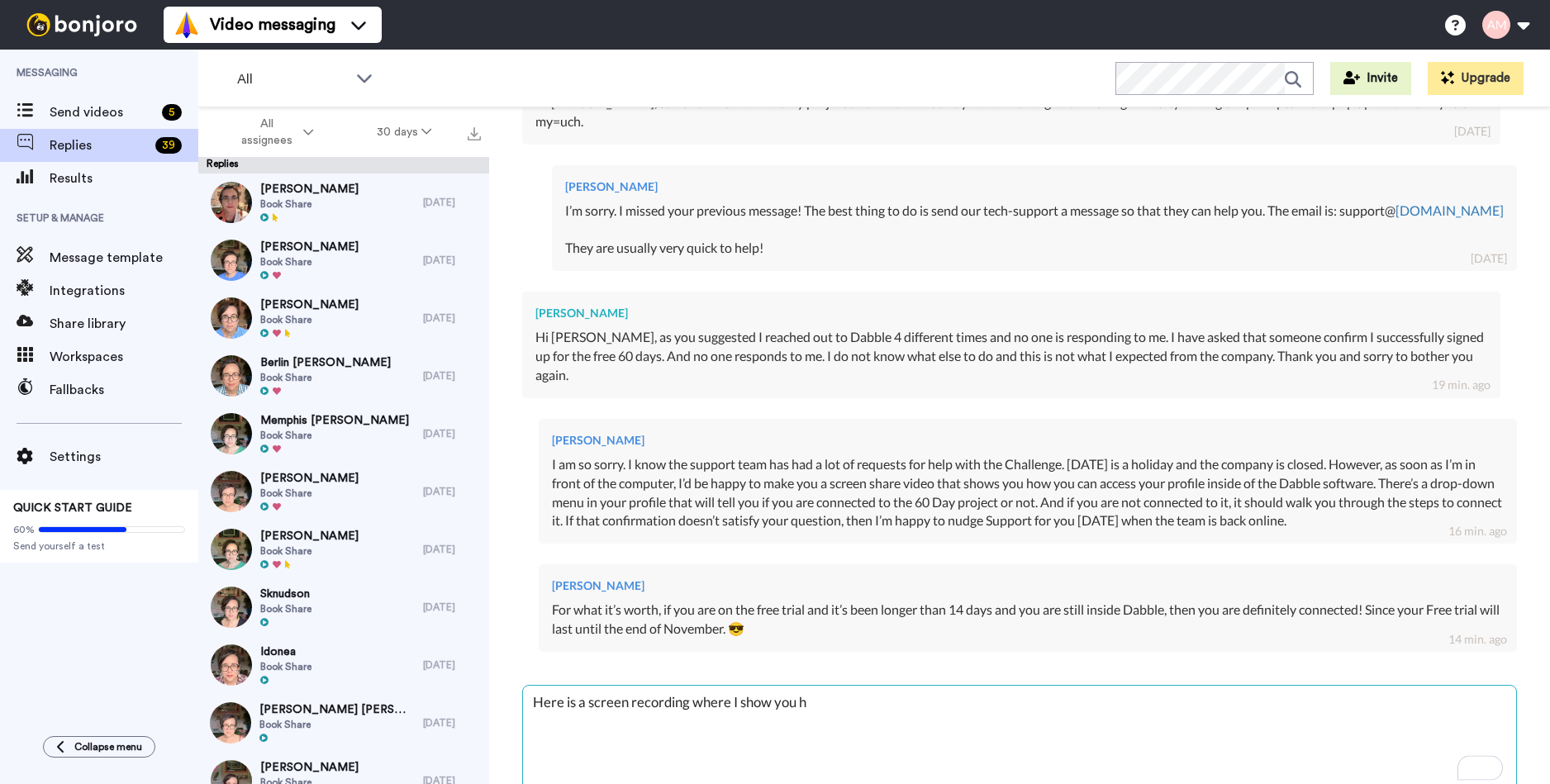
type textarea "x"
type textarea "Here is a screen recording where I show you how"
type textarea "x"
type textarea "Here is a screen recording where I show you how"
type textarea "x"
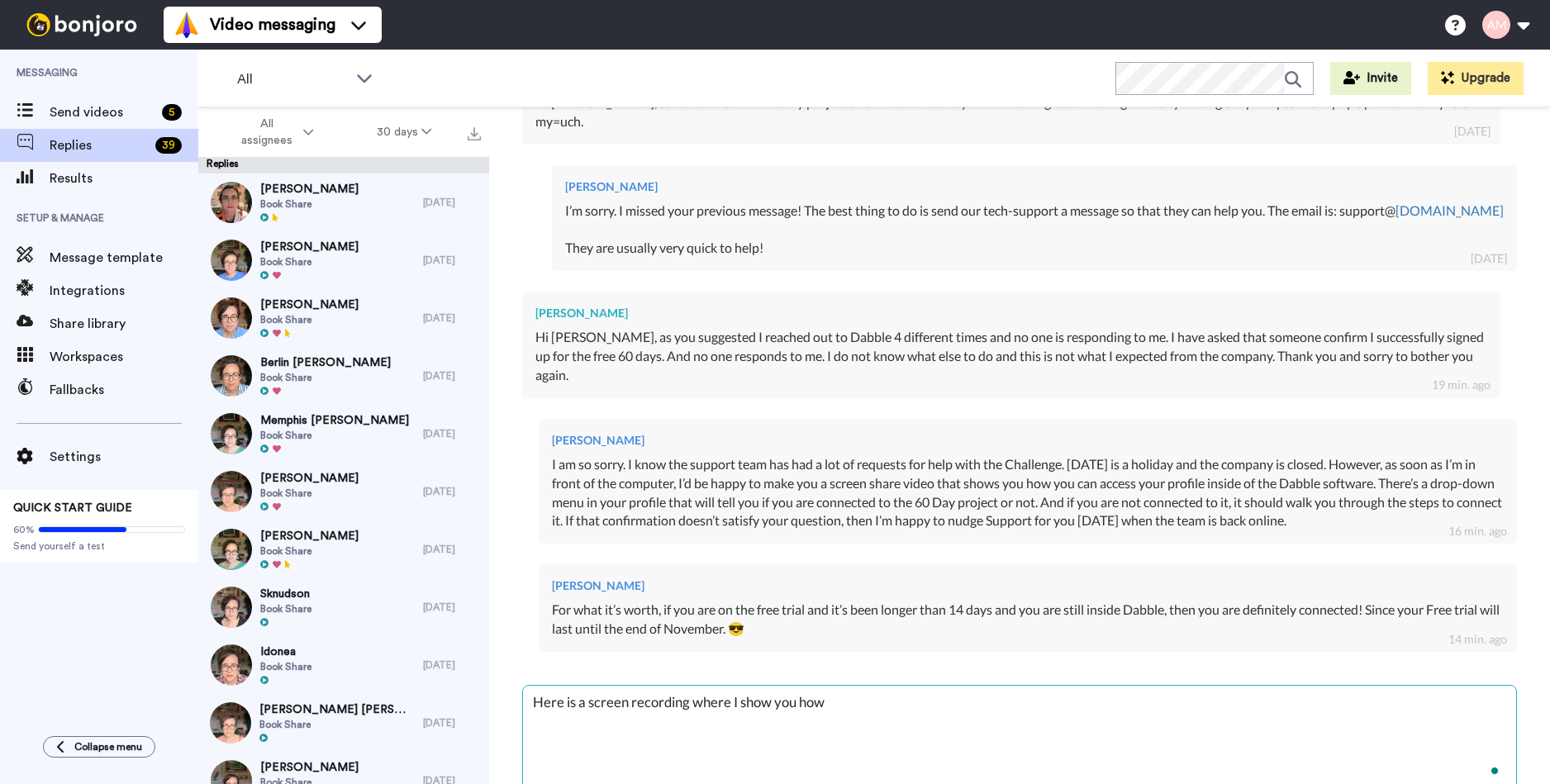
type textarea "Here is a screen recording where I show you how t"
type textarea "x"
type textarea "Here is a screen recording where I show you how to"
type textarea "x"
type textarea "Here is a screen recording where I show you how to"
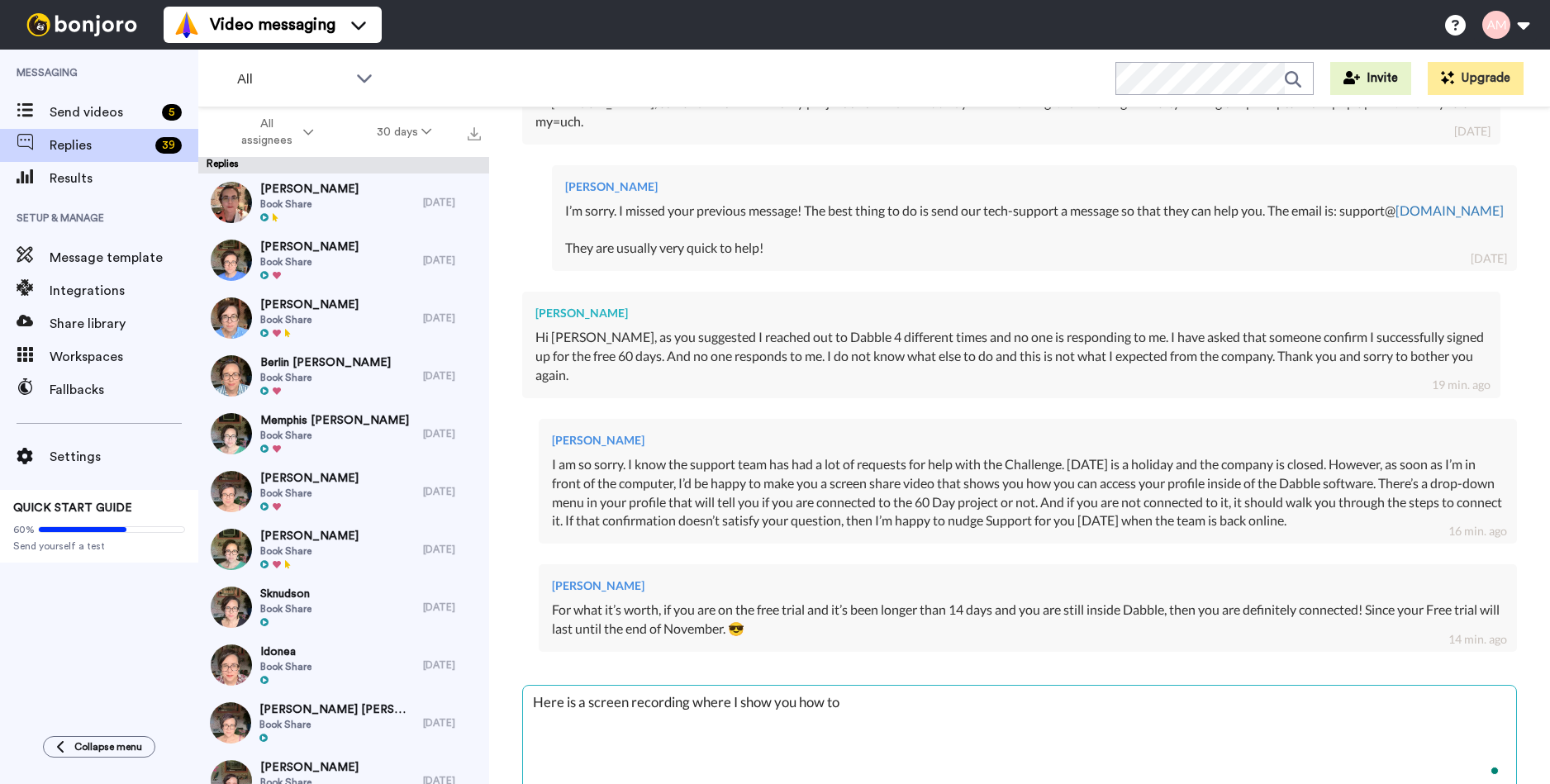
type textarea "x"
type textarea "Here is a screen recording where I show you how to s"
type textarea "x"
type textarea "Here is a screen recording where I show you how to se"
type textarea "x"
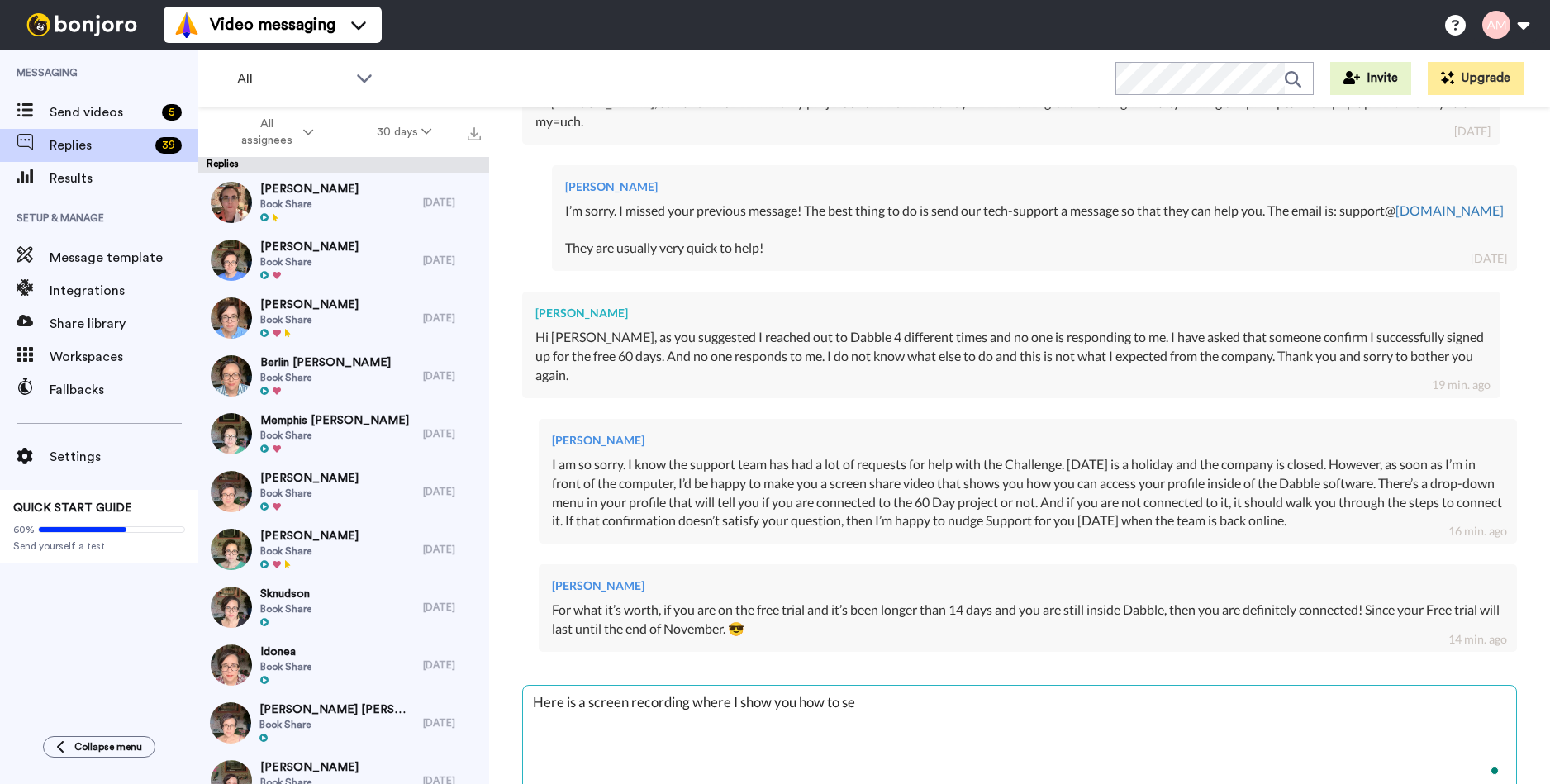
type textarea "Here is a screen recording where I show you how to see"
type textarea "x"
type textarea "Here is a screen recording where I show you how to see"
type textarea "x"
type textarea "Here is a screen recording where I show you how to see i"
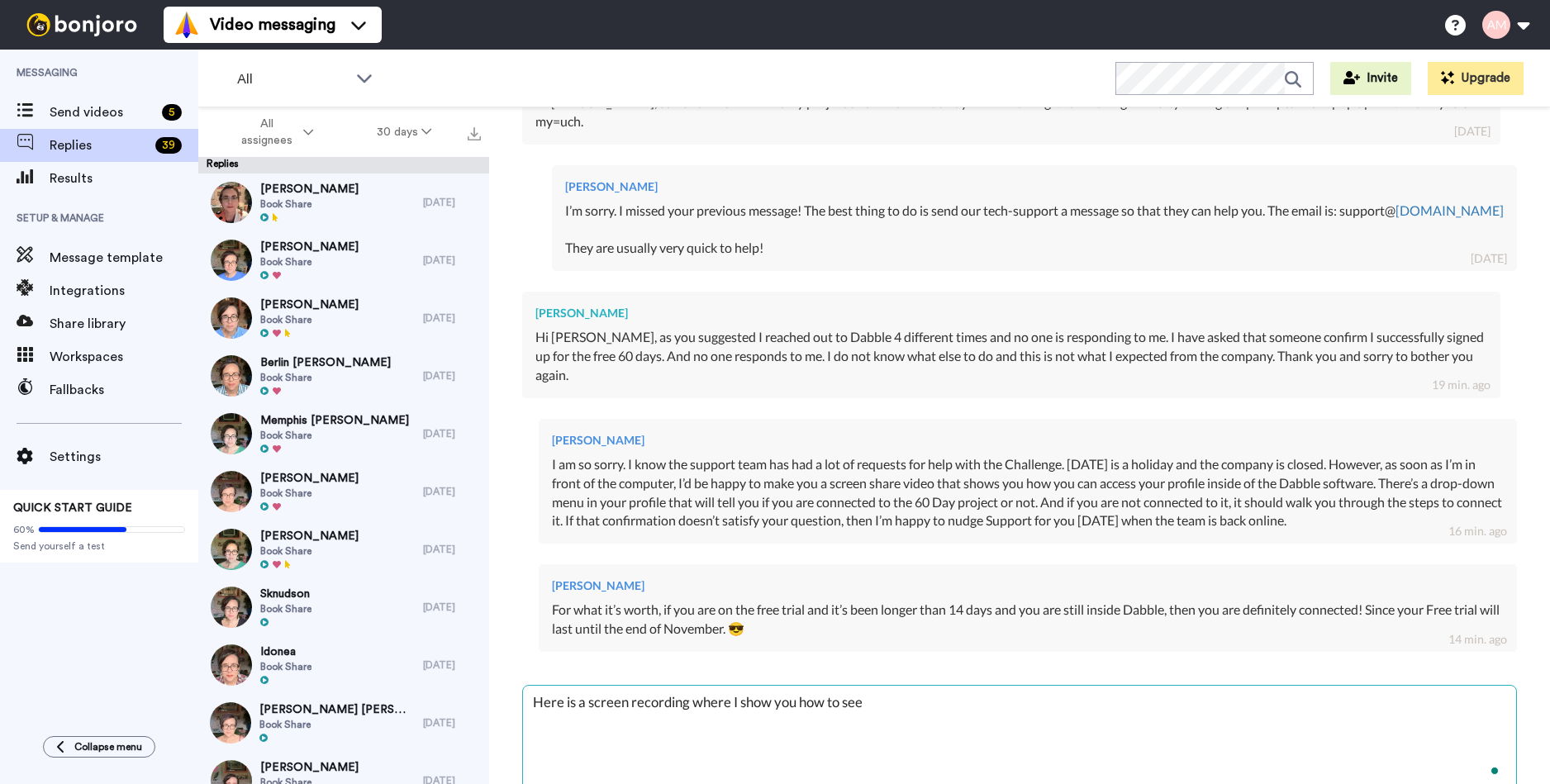
type textarea "x"
type textarea "Here is a screen recording where I show you how to see if"
type textarea "x"
type textarea "Here is a screen recording where I show you how to see if"
type textarea "x"
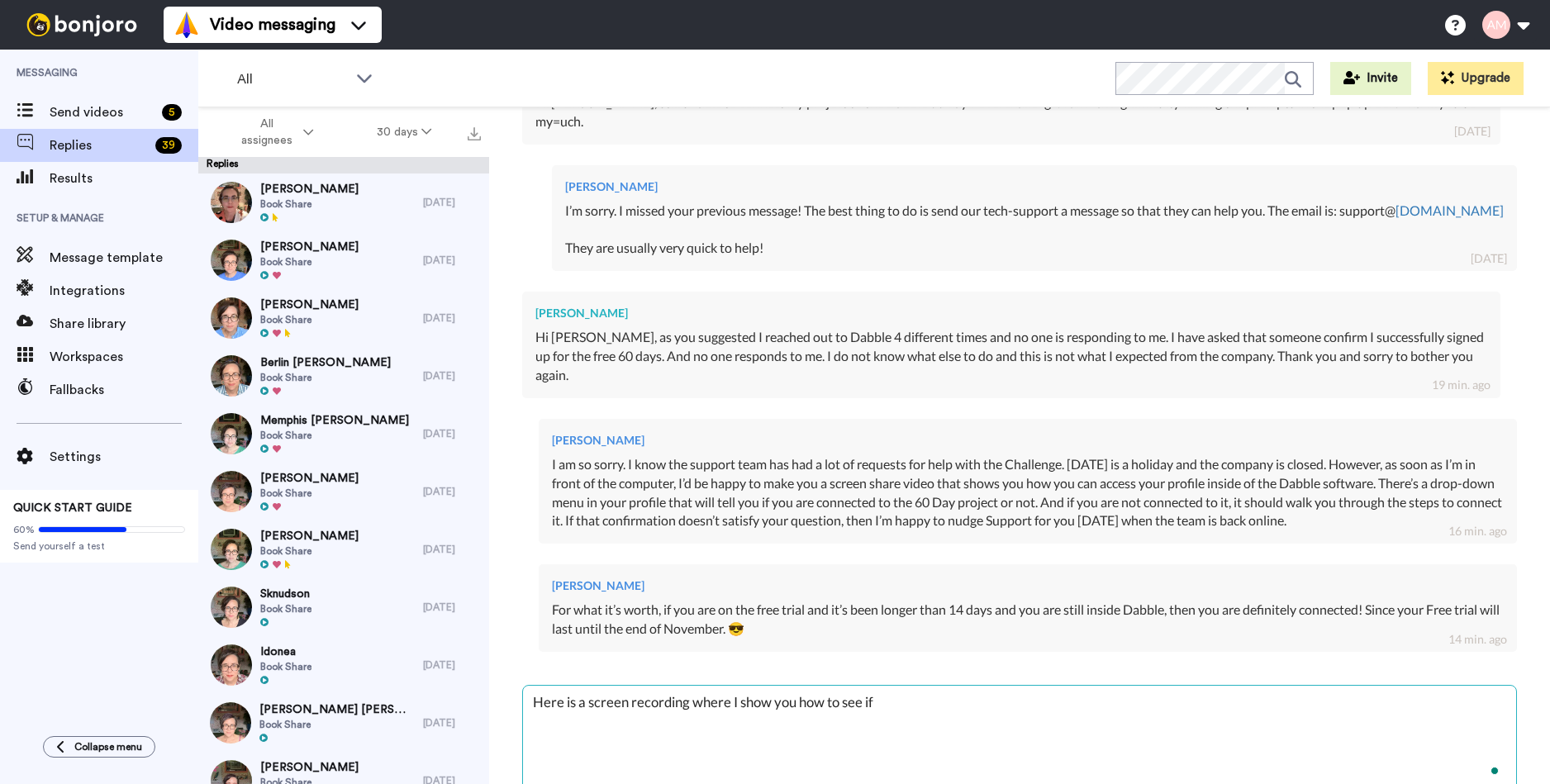
type textarea "Here is a screen recording where I show you how to see if y"
type textarea "x"
type textarea "Here is a screen recording where I show you how to see if yo"
type textarea "x"
type textarea "Here is a screen recording where I show you how to see if you"
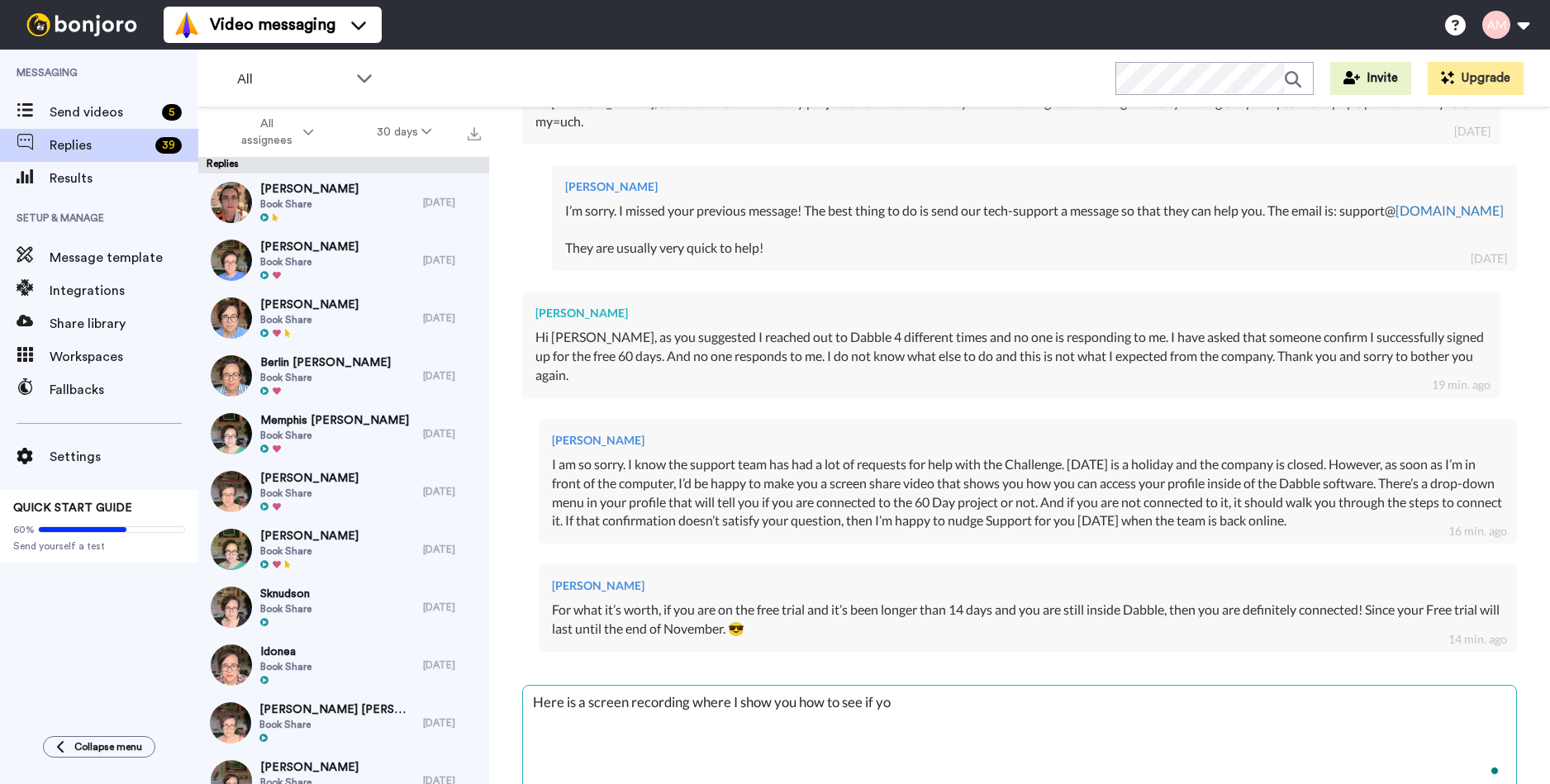
type textarea "x"
type textarea "Here is a screen recording where I show you how to see if you"
type textarea "x"
type textarea "Here is a screen recording where I show you how to see if you a"
type textarea "x"
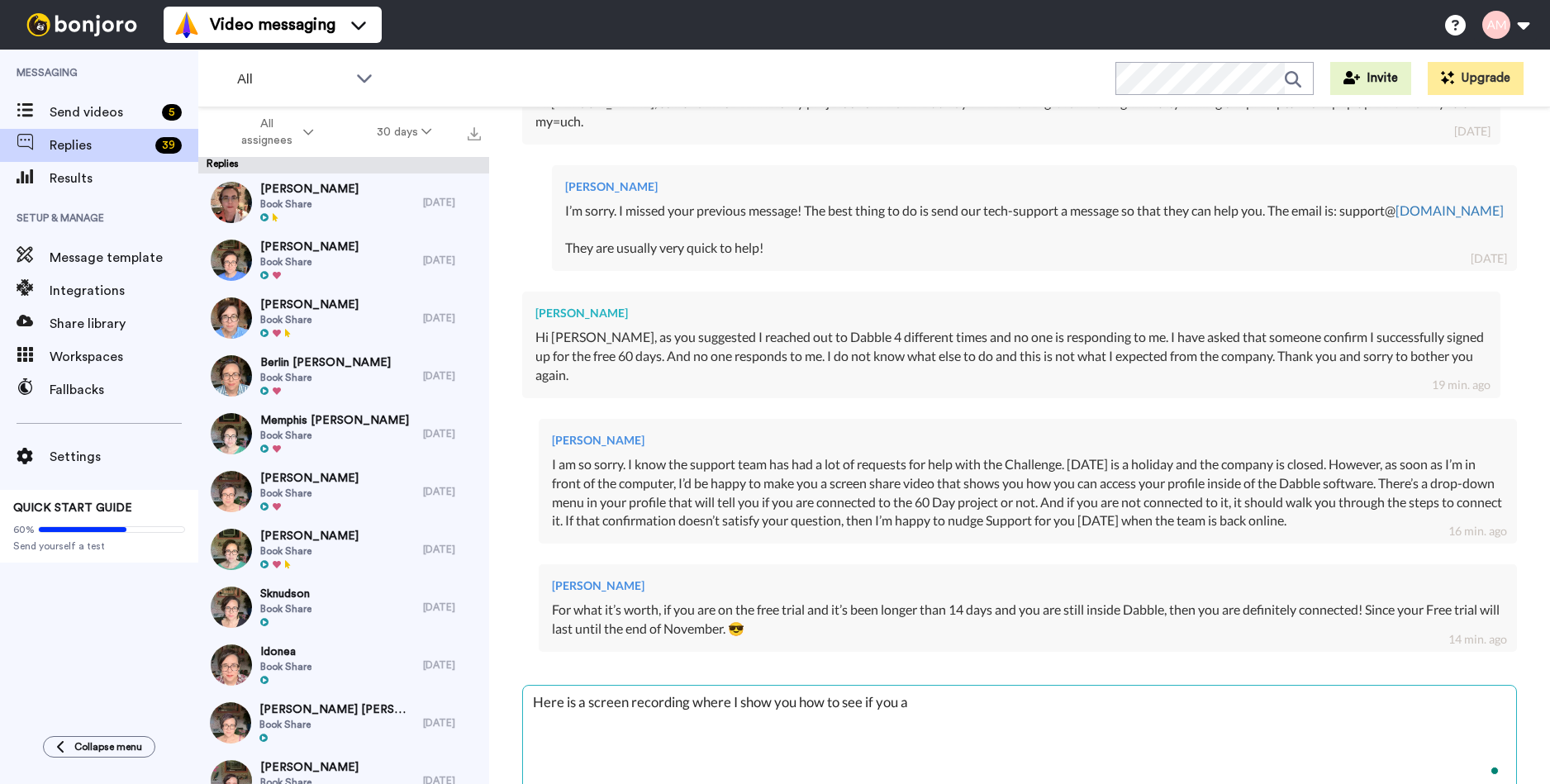
type textarea "Here is a screen recording where I show you how to see if you ar"
type textarea "x"
type textarea "Here is a screen recording where I show you how to see if you are"
type textarea "x"
type textarea "Here is a screen recording where I show you how to see if you are"
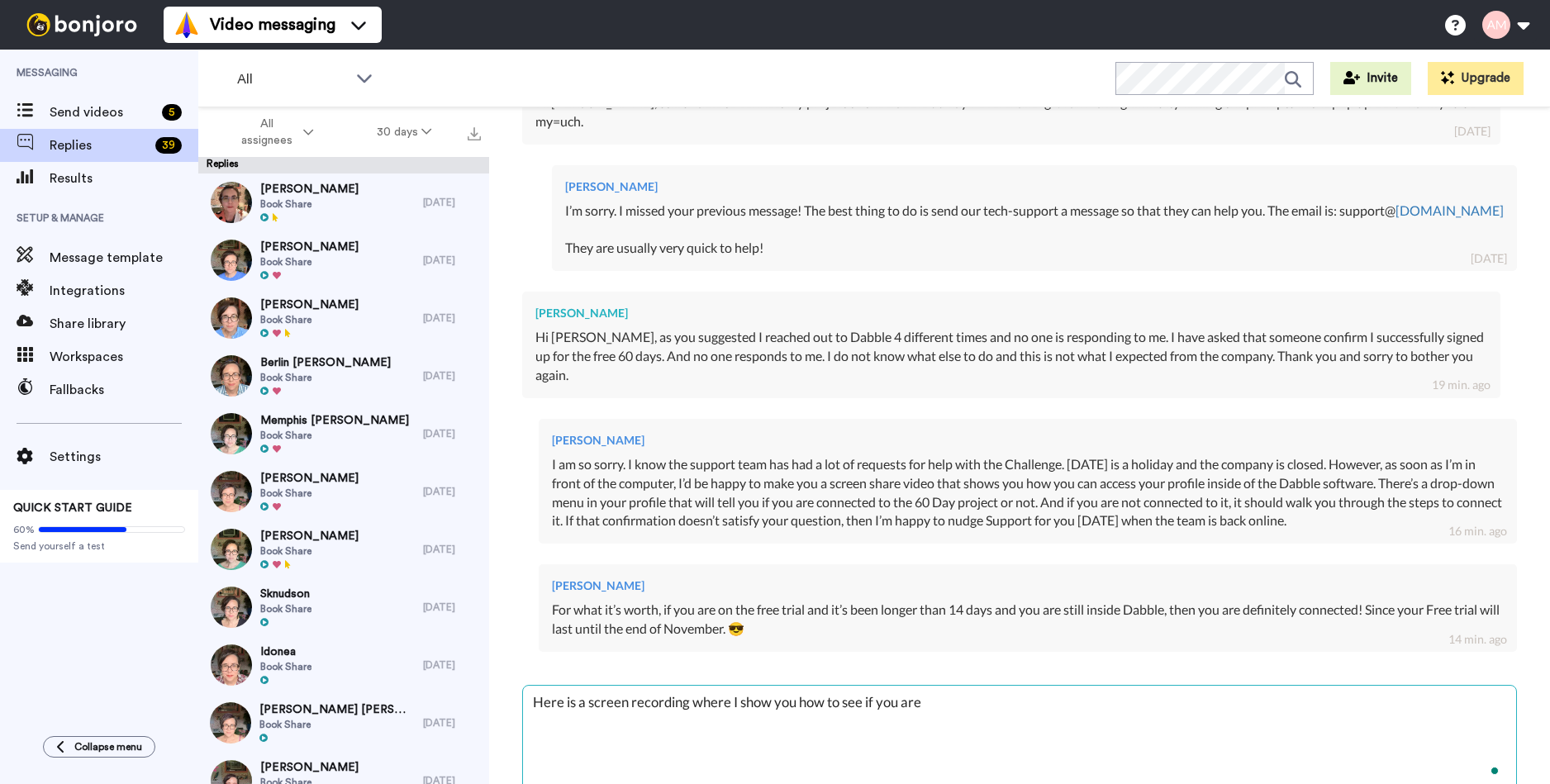
type textarea "x"
type textarea "Here is a screen recording where I show you how to see if you are c"
type textarea "x"
type textarea "Here is a screen recording where I show you how to see if you are co"
type textarea "x"
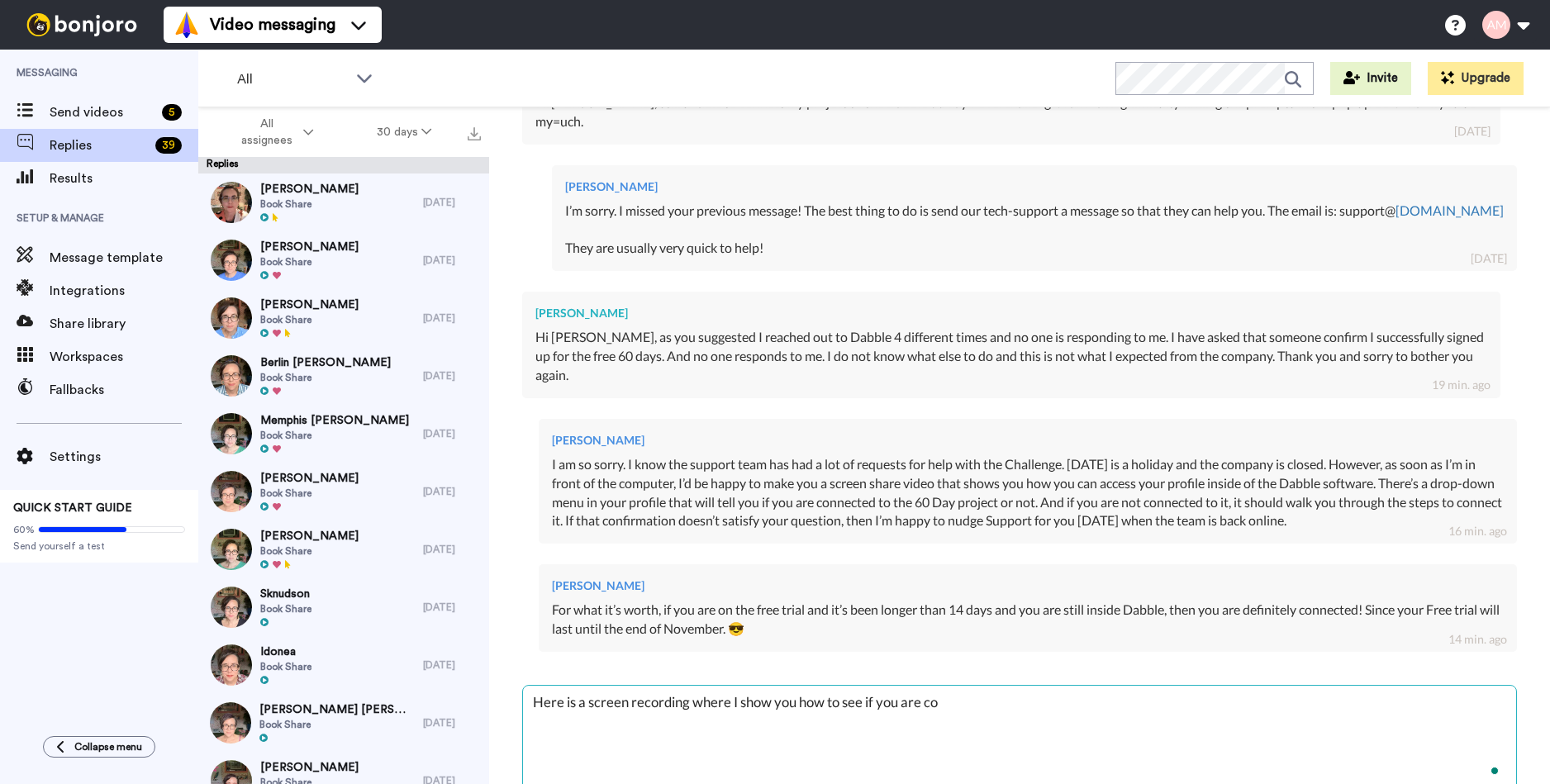
type textarea "Here is a screen recording where I show you how to see if you are con"
type textarea "x"
type textarea "Here is a screen recording where I show you how to see if you are conn"
type textarea "x"
type textarea "Here is a screen recording where I show you how to see if you are conne"
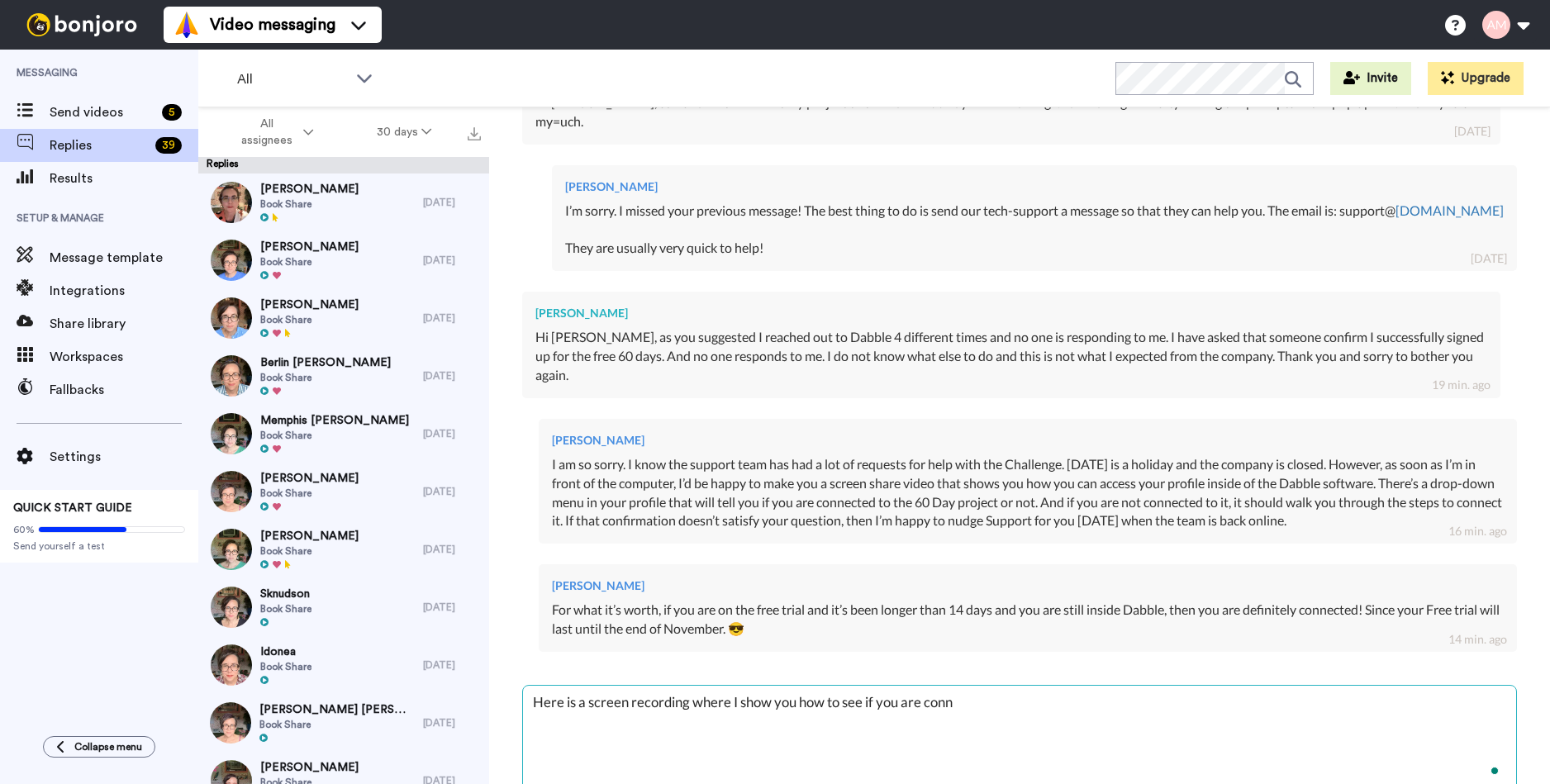
type textarea "x"
type textarea "Here is a screen recording where I show you how to see if you are connec"
type textarea "x"
type textarea "Here is a screen recording where I show you how to see if you are connect"
type textarea "x"
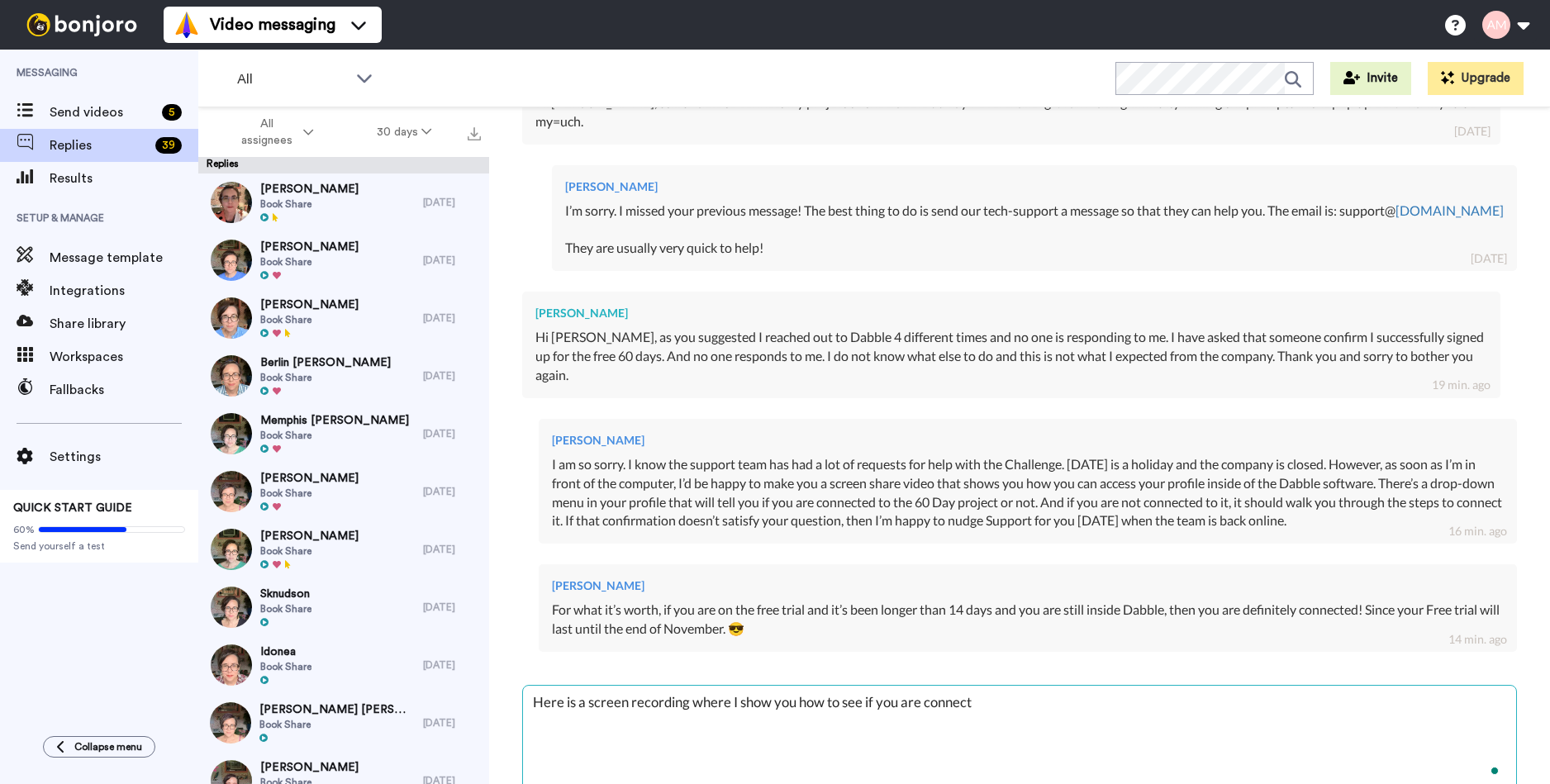
type textarea "Here is a screen recording where I show you how to see if you are connecte"
type textarea "x"
type textarea "Here is a screen recording where I show you how to see if you are connected"
type textarea "x"
type textarea "Here is a screen recording where I show you how to see if you are connected:"
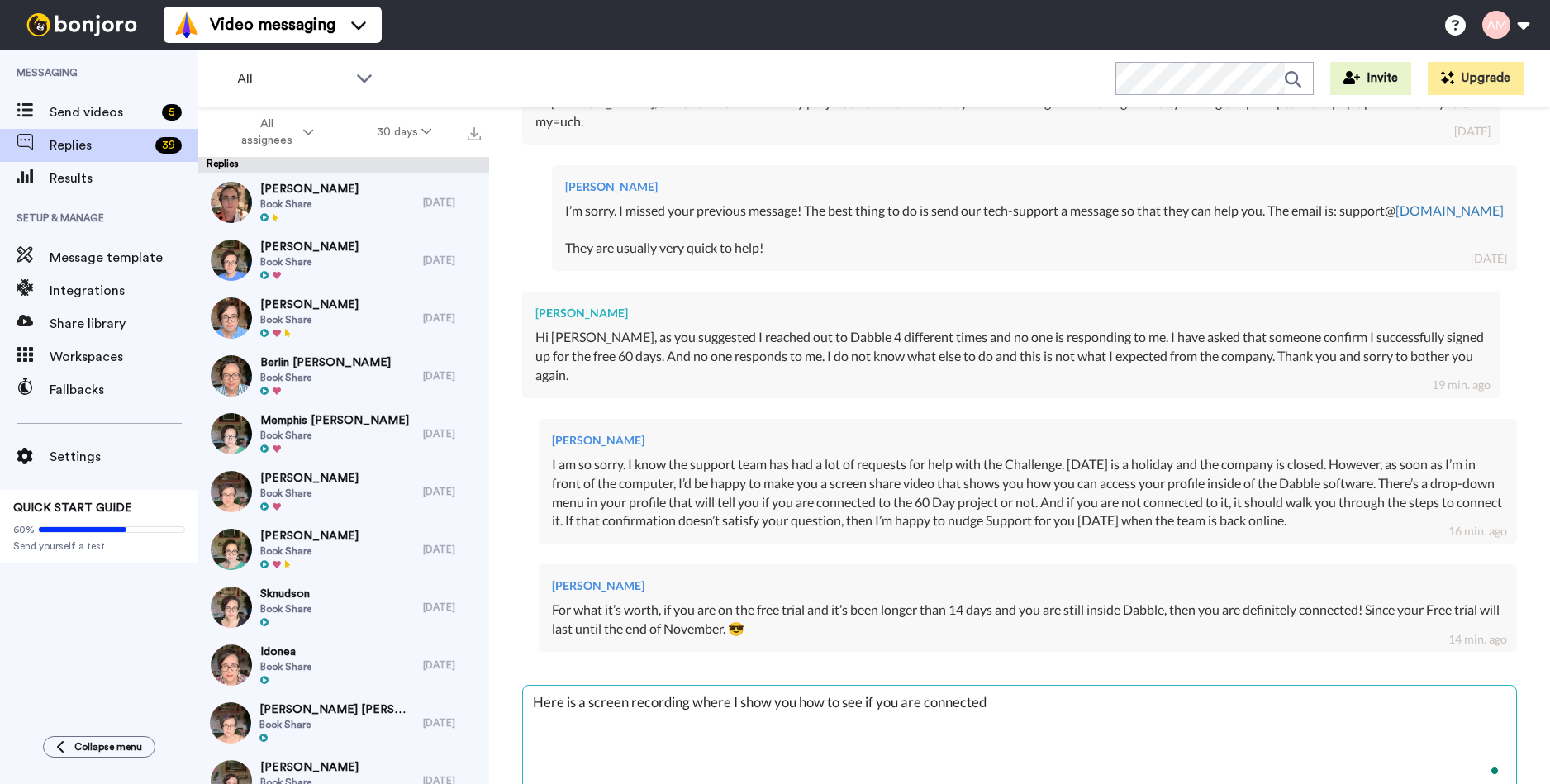
type textarea "x"
type textarea "Here is a screen recording where I show you how to see if you are connected:"
type textarea "x"
type textarea "Here is a screen recording where I show you how to see if you are connected: [U…"
type textarea "x"
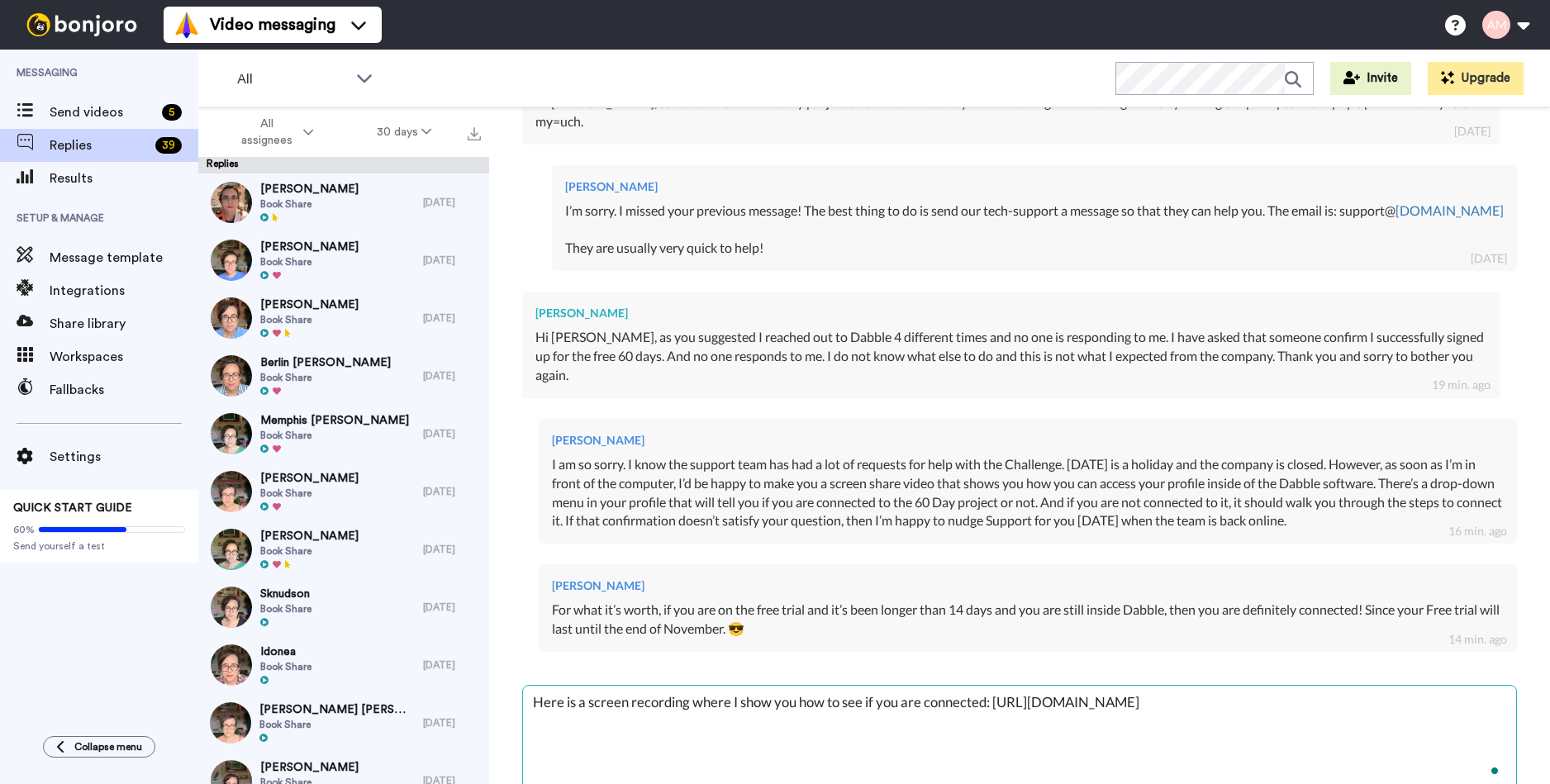
type textarea "Here is a screen recording where I show you how to see if you are connected: [U…"
type textarea "x"
type textarea "Here is a screen recording where I show you how to see if you are connected: [U…"
type textarea "x"
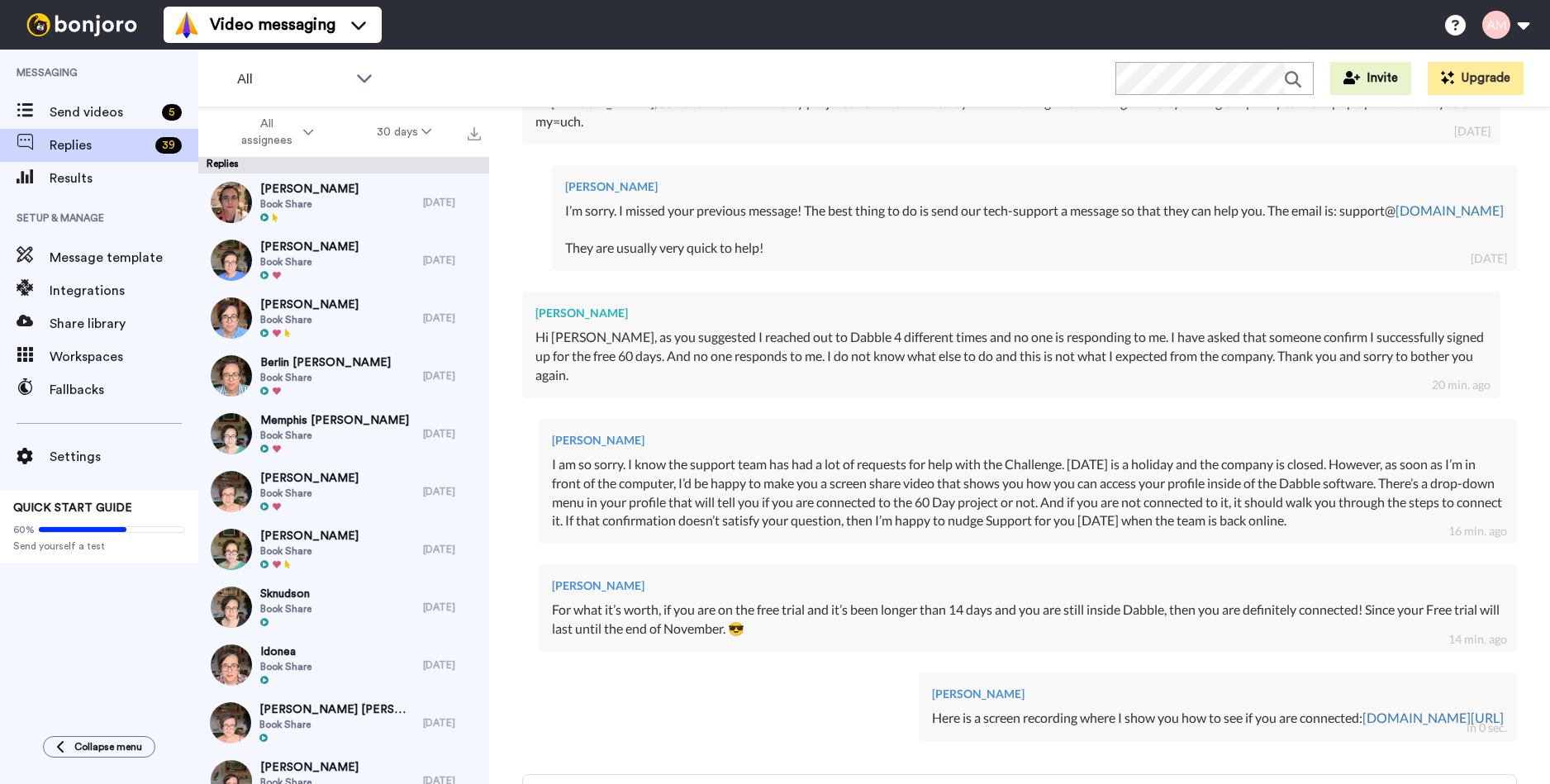
scroll to position [952, 0]
